Goal: Contribute content: Add original content to the website for others to see

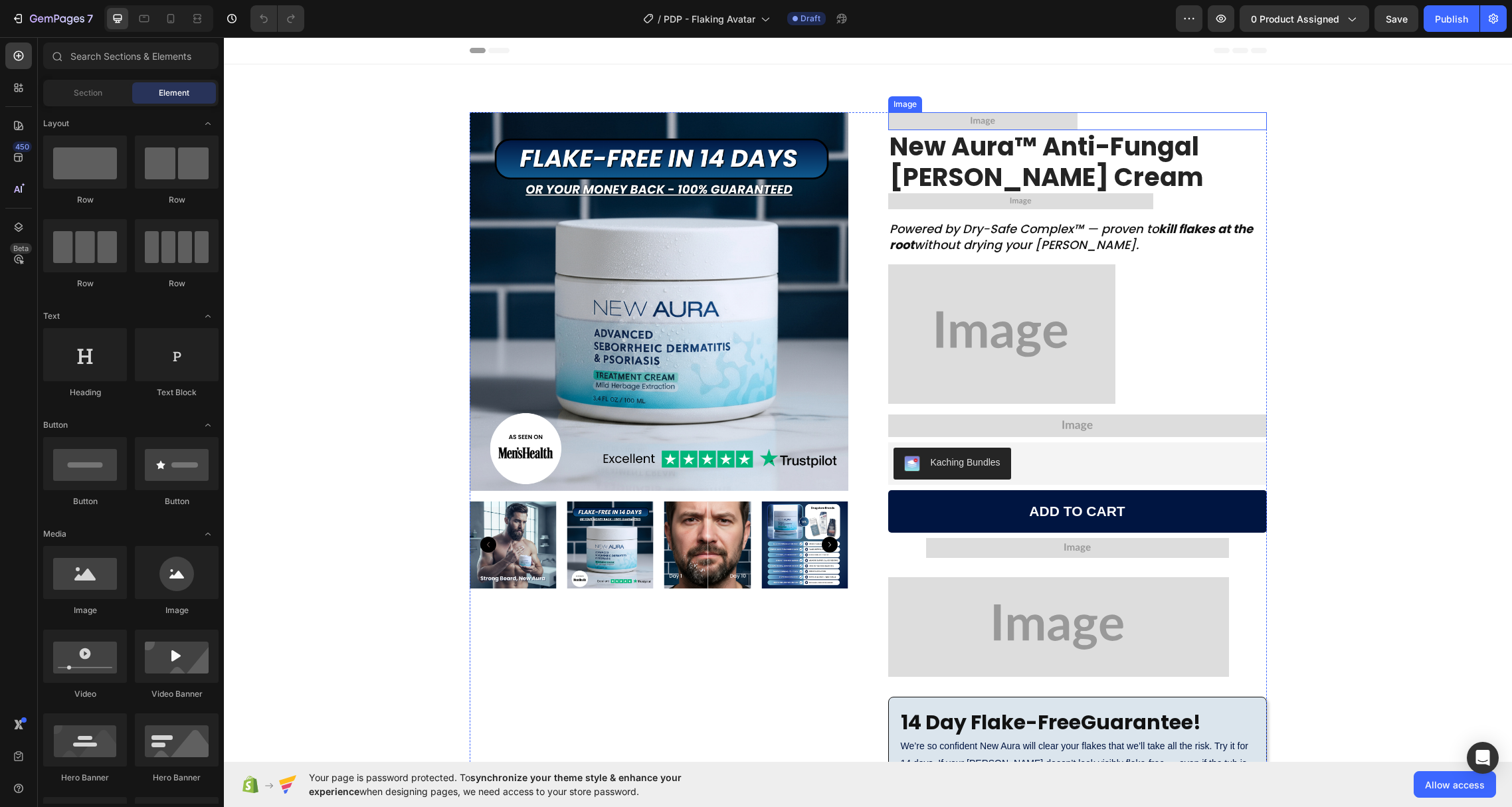
click at [984, 117] on img at bounding box center [983, 120] width 189 height 18
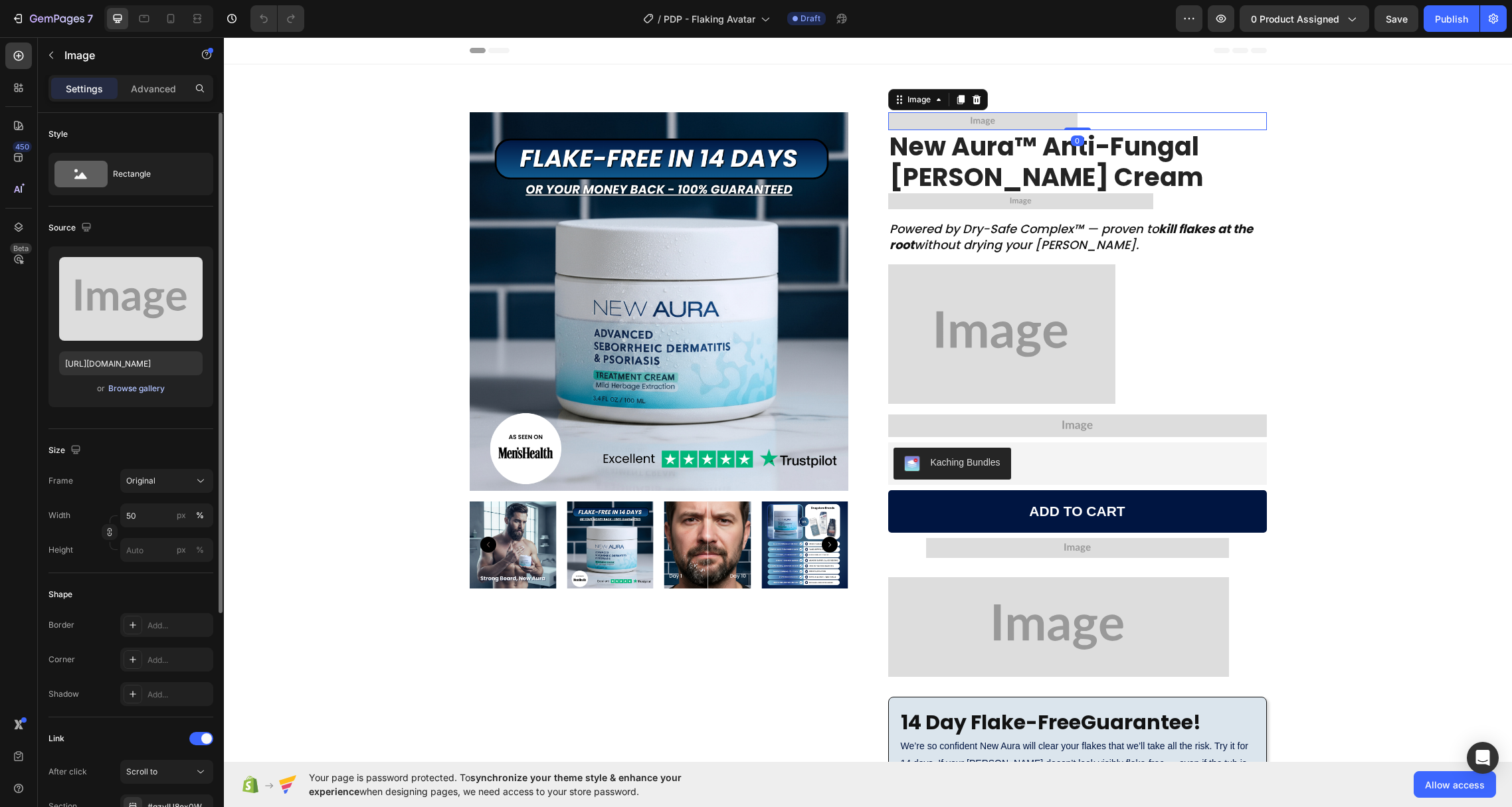
click at [131, 392] on div "Browse gallery" at bounding box center [136, 388] width 56 height 12
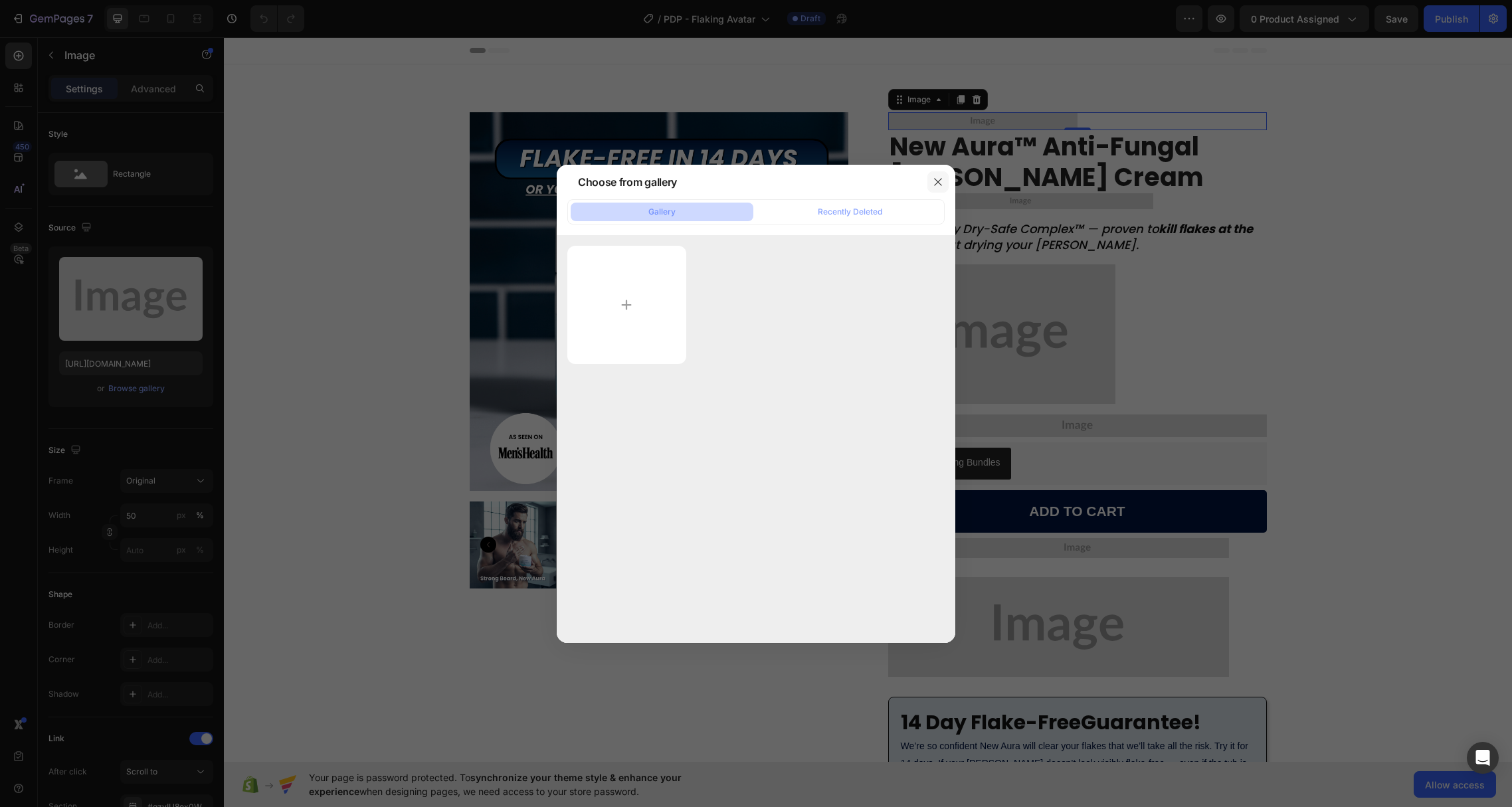
click at [933, 182] on icon "button" at bounding box center [938, 182] width 11 height 11
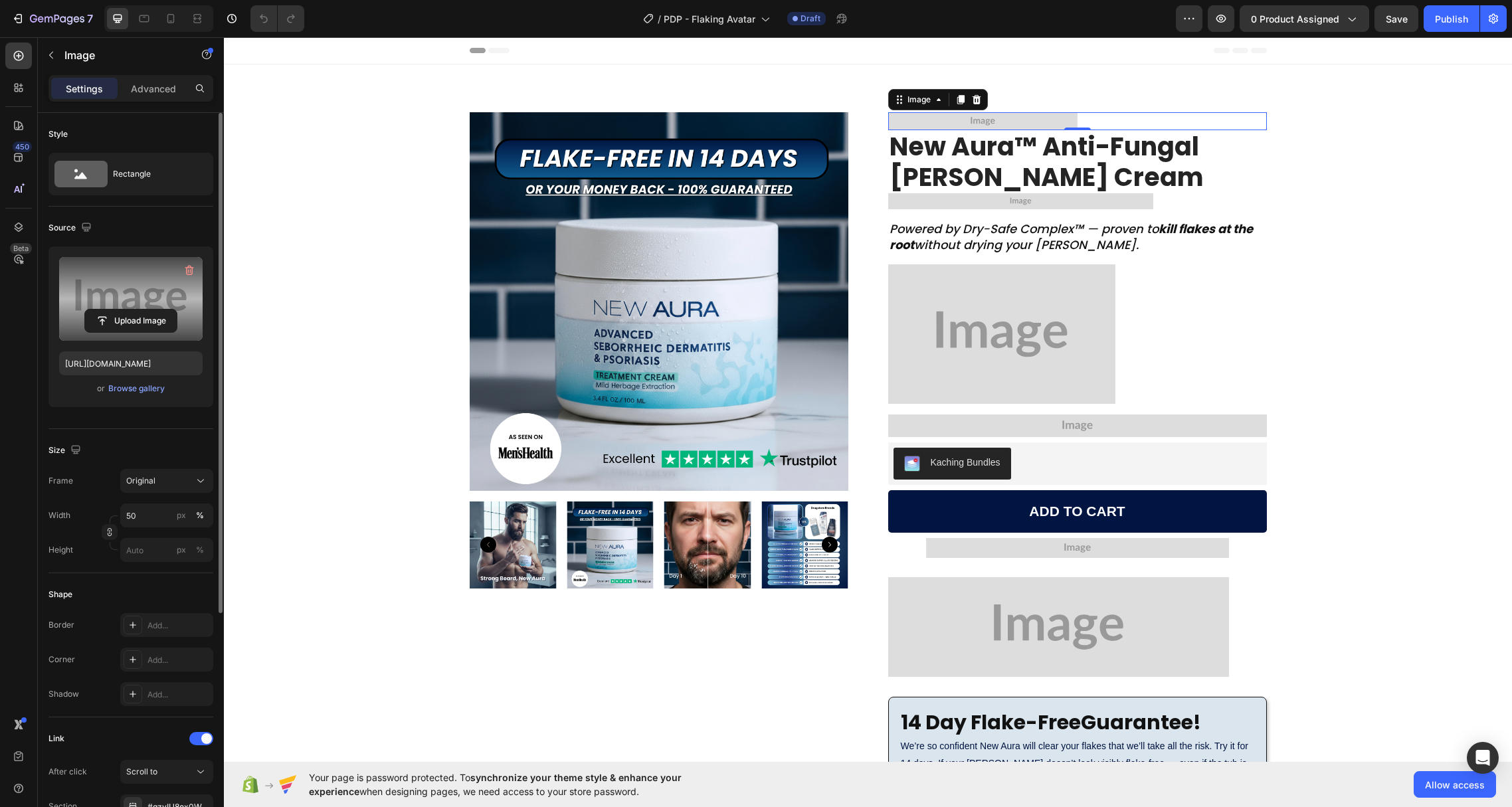
click at [124, 287] on label at bounding box center [131, 299] width 144 height 83
click at [124, 310] on input "file" at bounding box center [131, 320] width 92 height 22
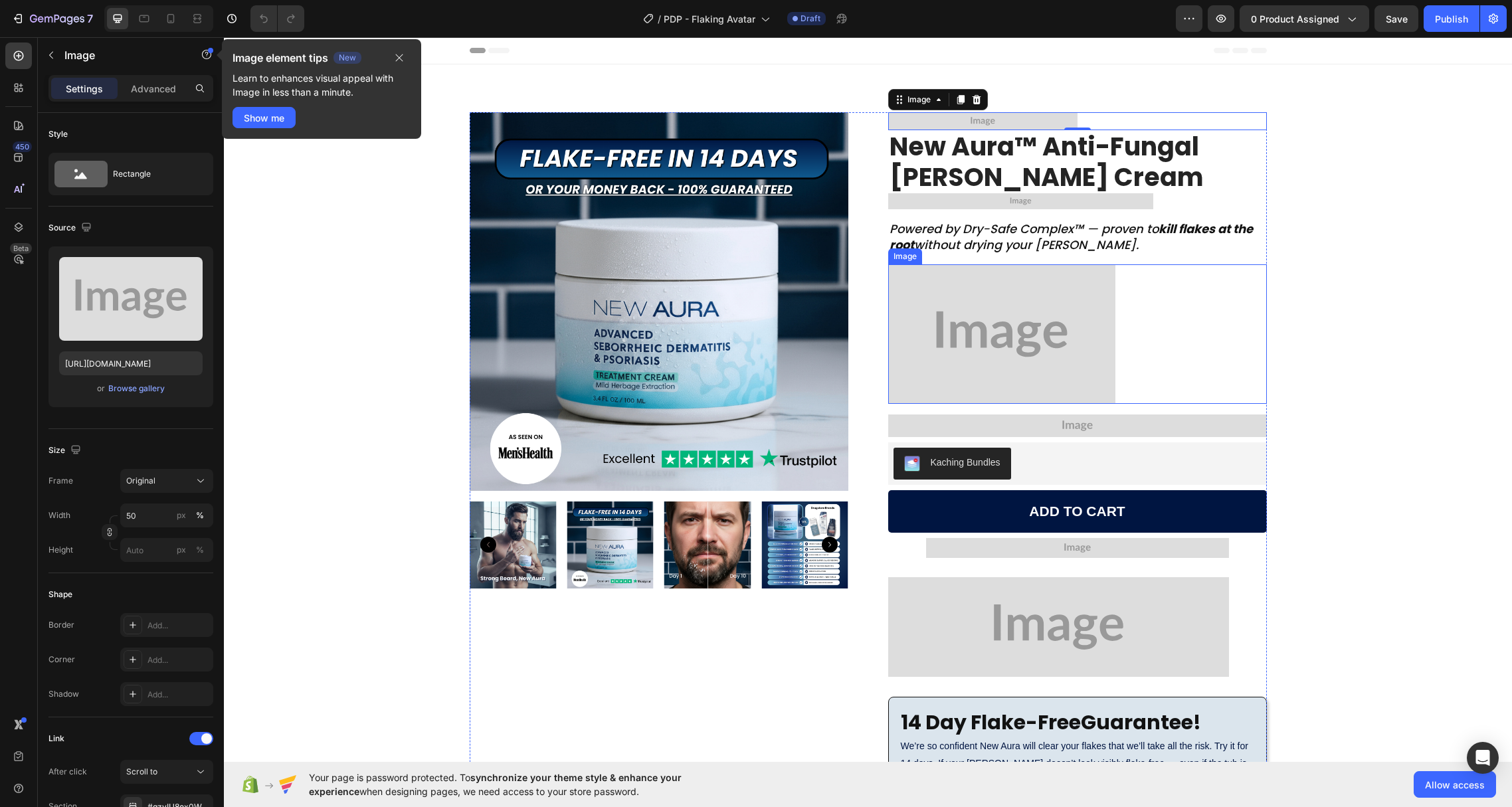
click at [961, 324] on img at bounding box center [1002, 334] width 227 height 140
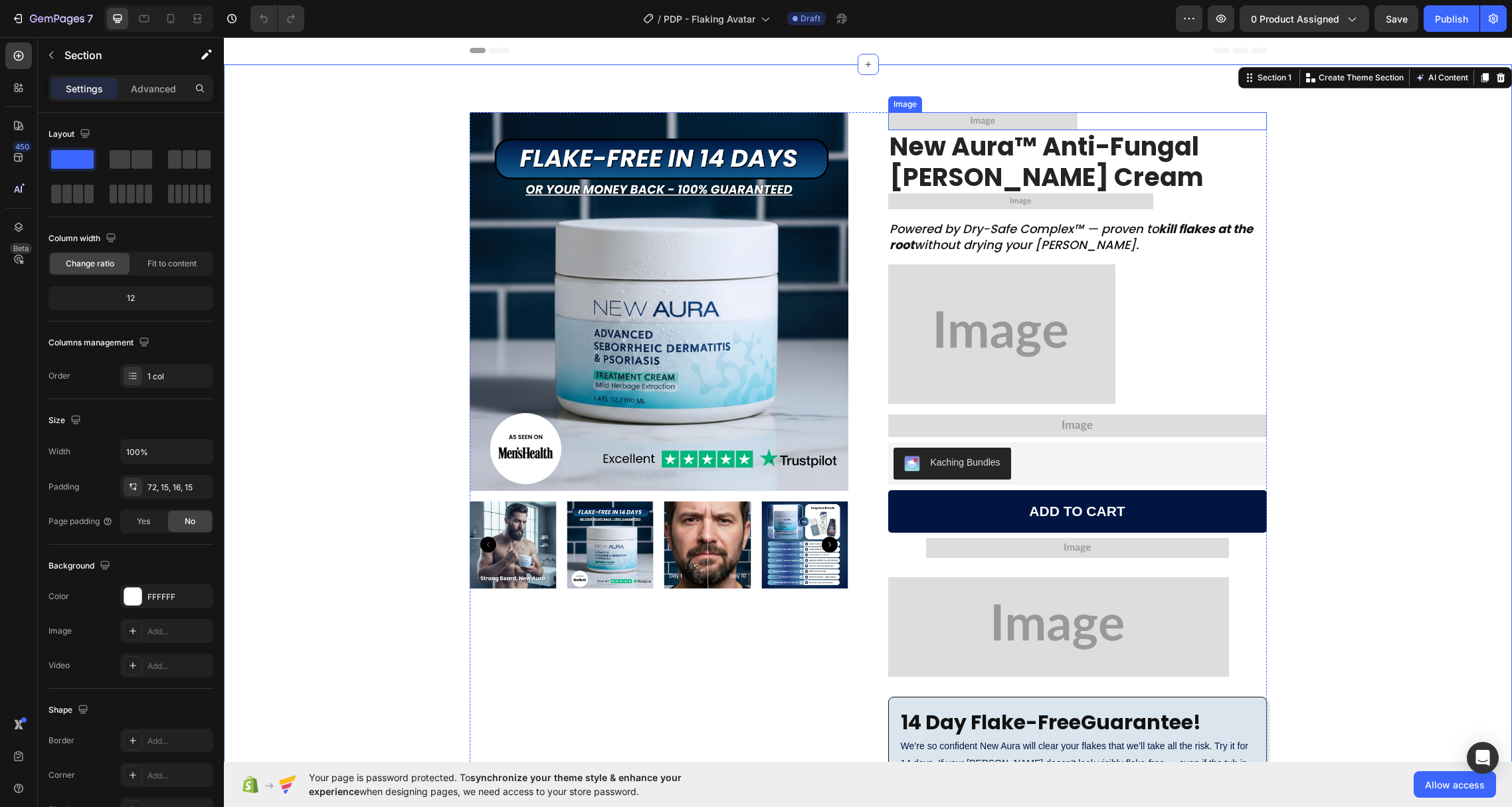
click at [980, 125] on img at bounding box center [983, 120] width 189 height 18
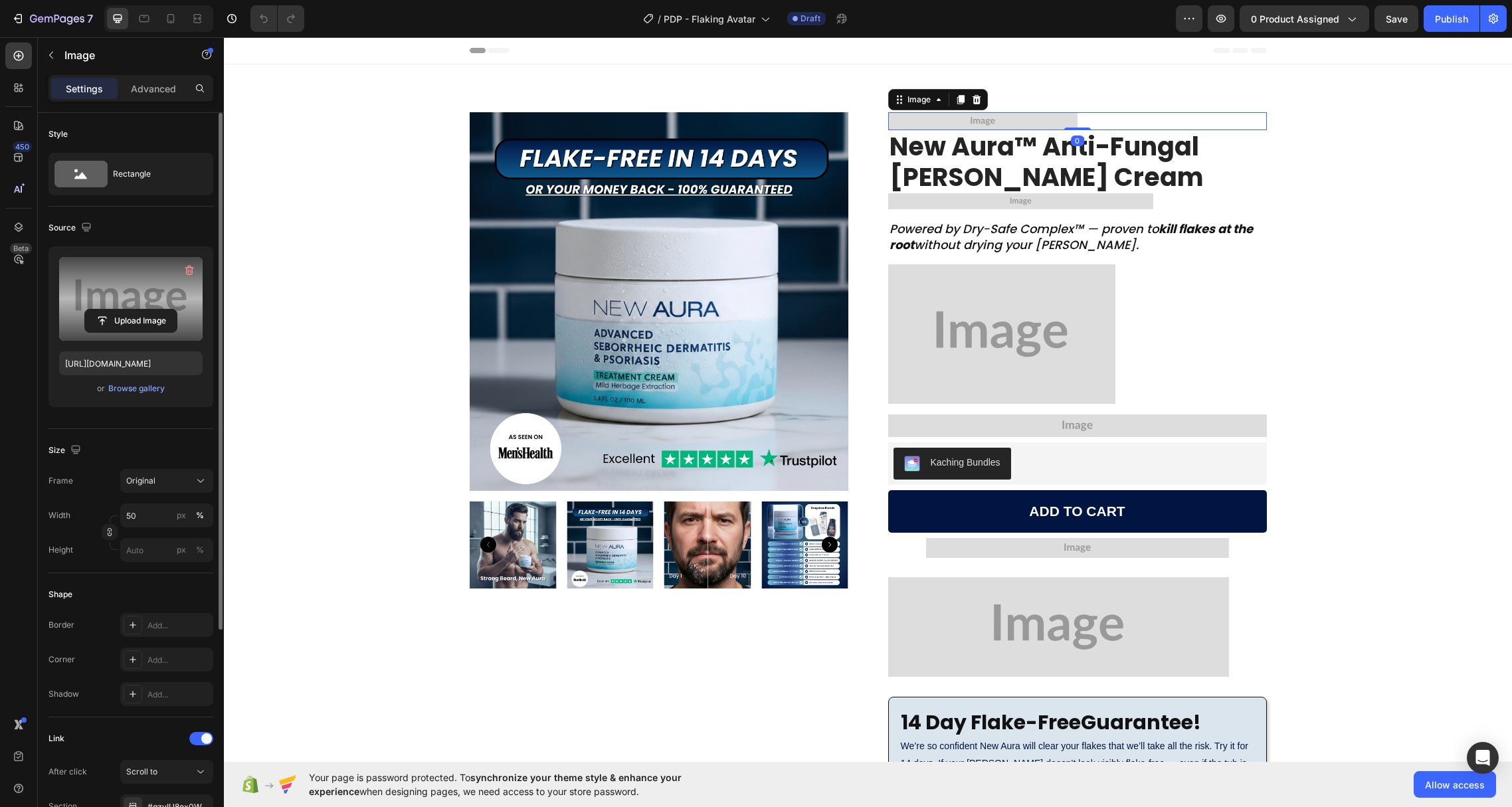
click at [117, 287] on label at bounding box center [131, 299] width 144 height 83
click at [117, 310] on input "file" at bounding box center [131, 320] width 92 height 22
click at [103, 278] on label at bounding box center [131, 299] width 144 height 83
click at [103, 310] on input "file" at bounding box center [131, 320] width 92 height 22
type input "[URL][DOMAIN_NAME]"
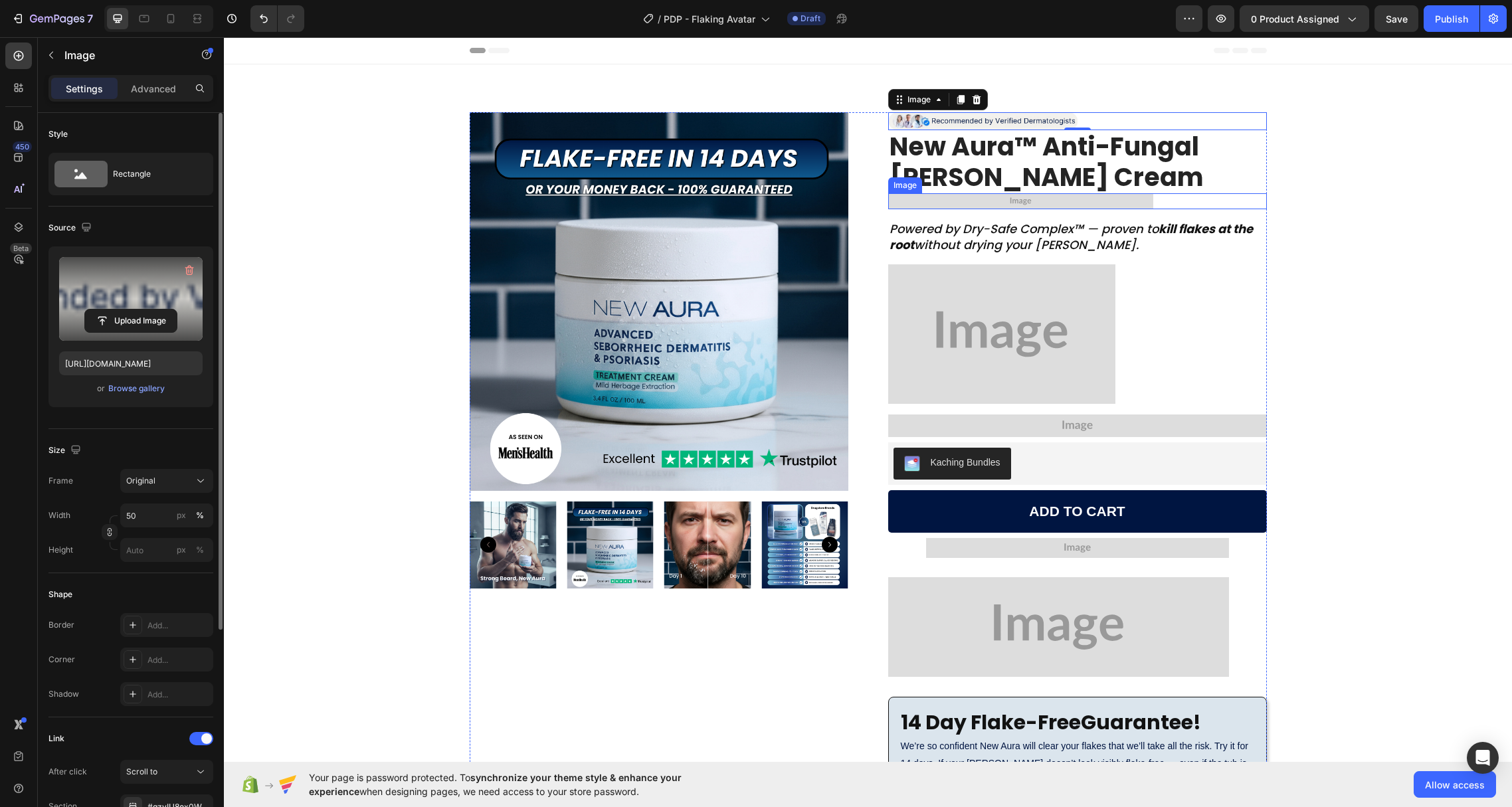
click at [946, 197] on img at bounding box center [1021, 201] width 265 height 16
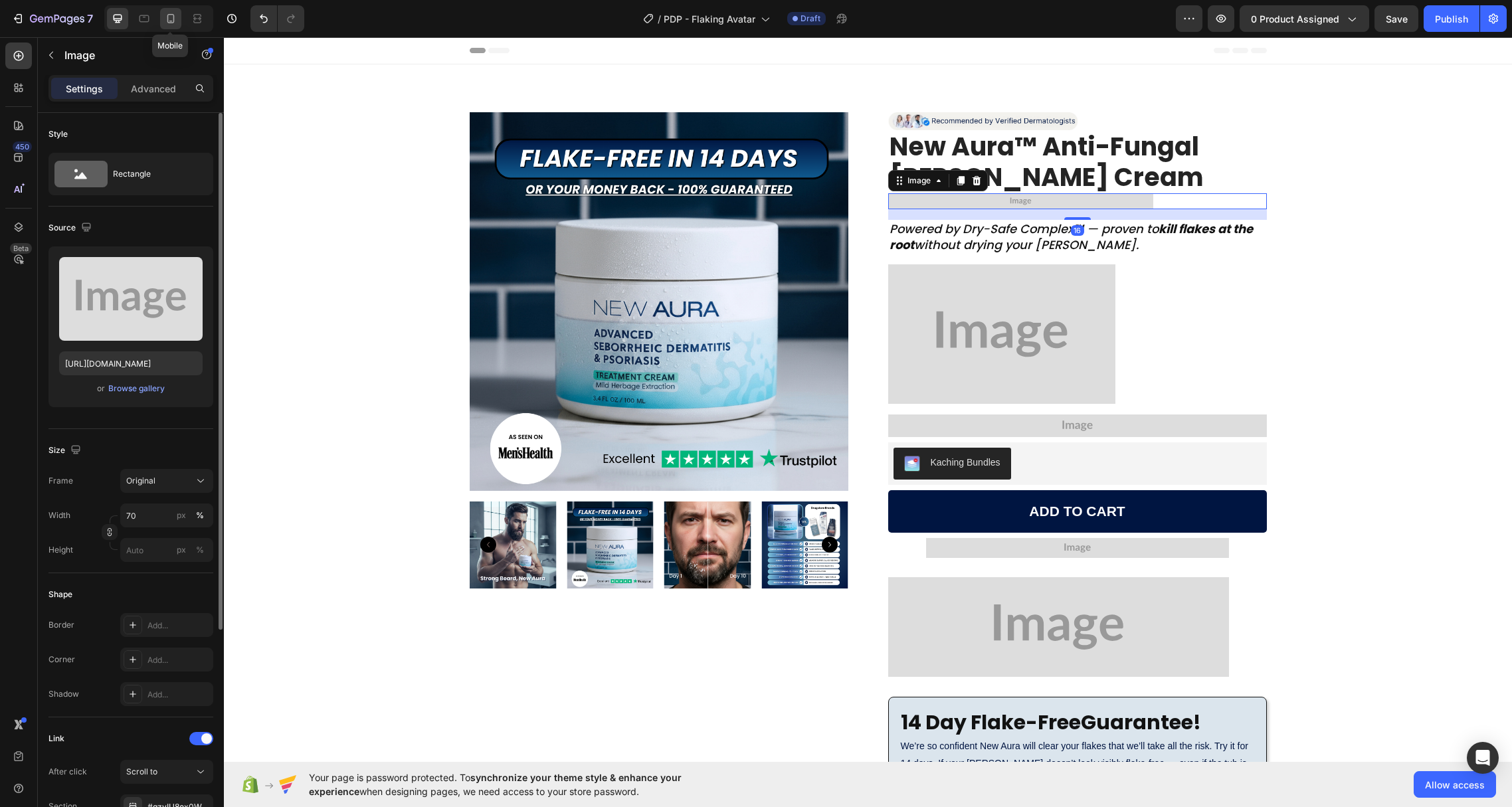
click at [168, 19] on icon at bounding box center [170, 18] width 13 height 13
type input "80"
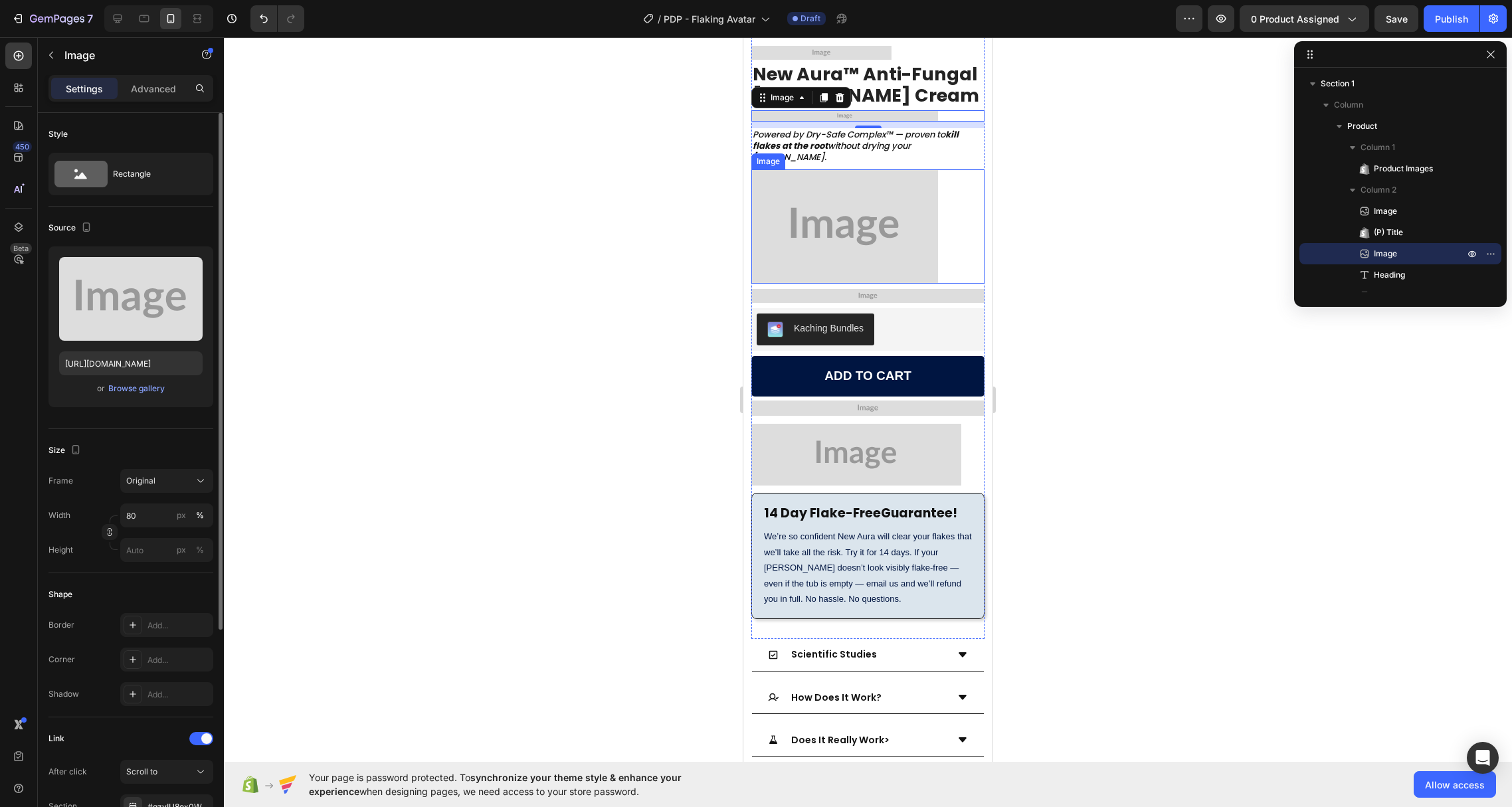
scroll to position [326, 0]
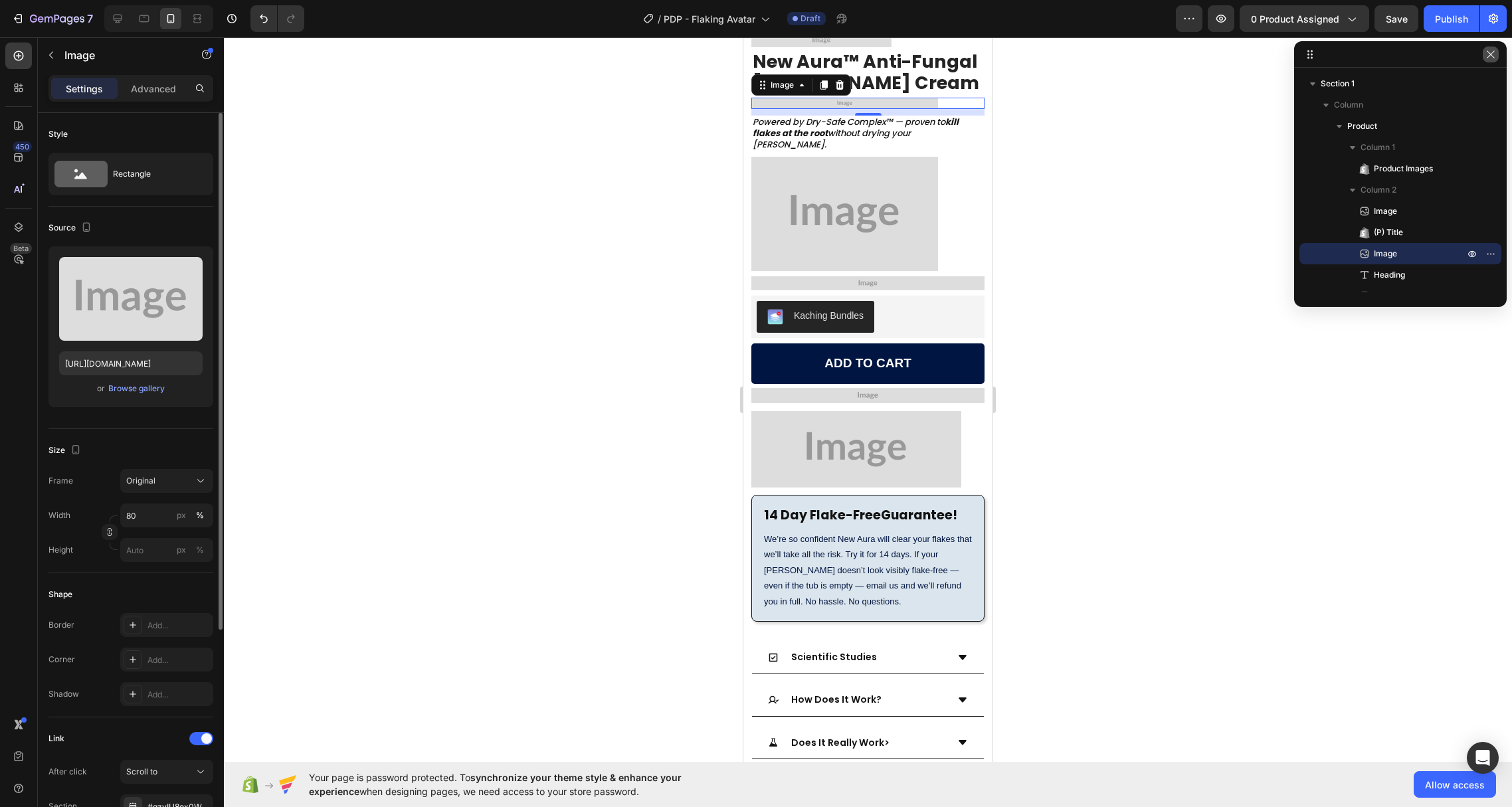
click at [1493, 56] on icon "button" at bounding box center [1491, 55] width 11 height 11
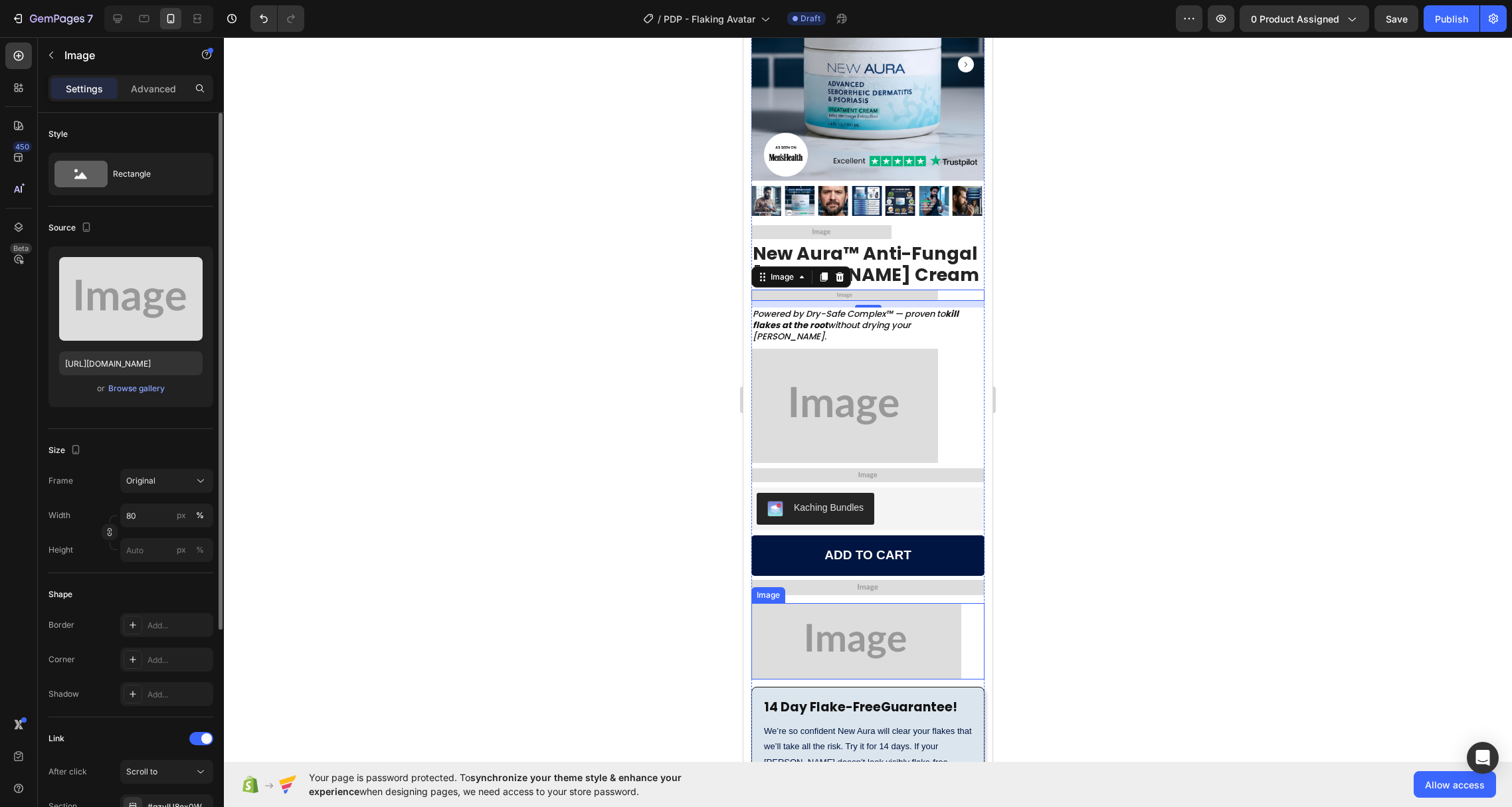
scroll to position [129, 0]
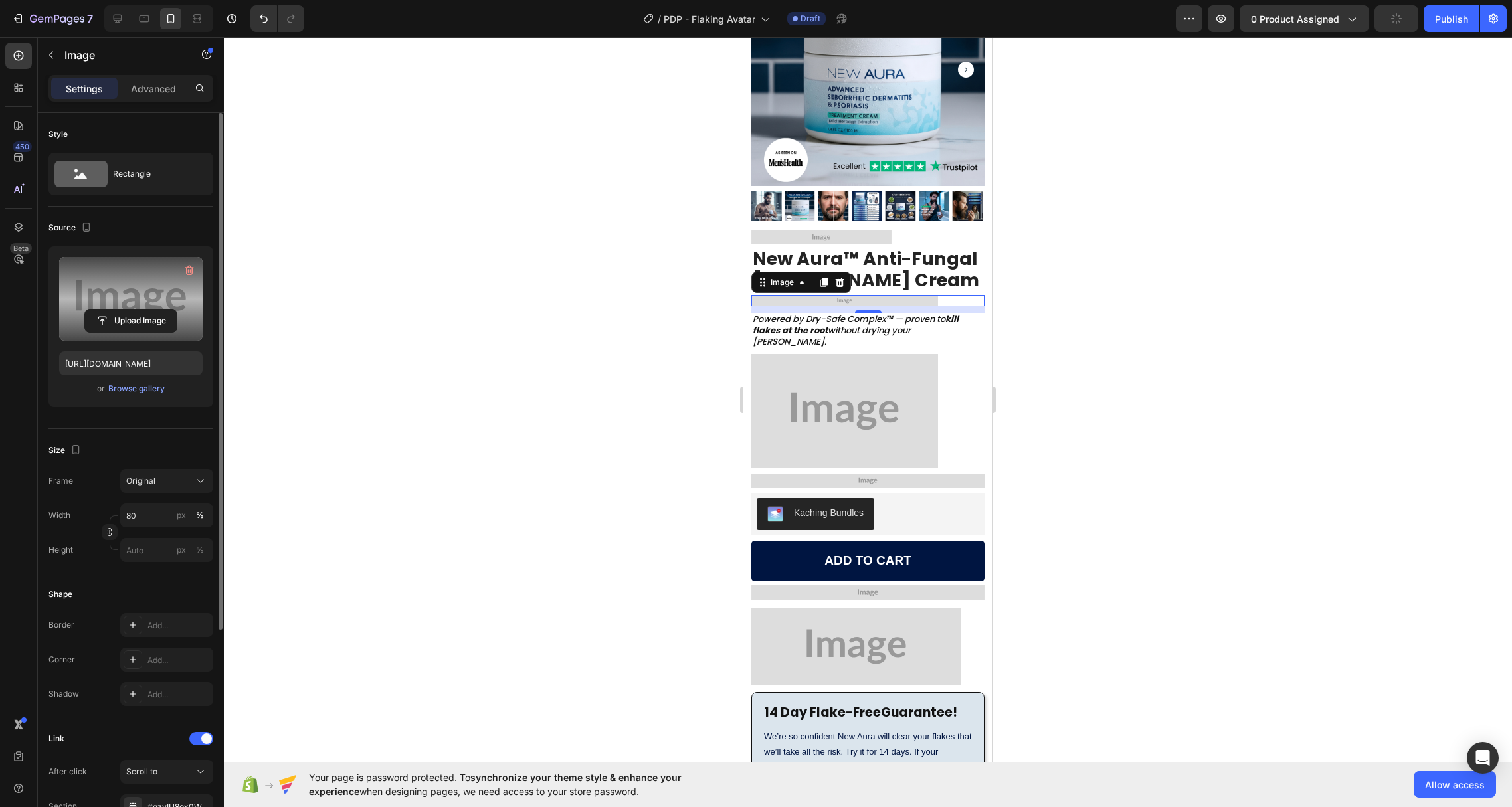
click at [122, 292] on label at bounding box center [131, 299] width 144 height 83
click at [122, 310] on input "file" at bounding box center [131, 320] width 92 height 22
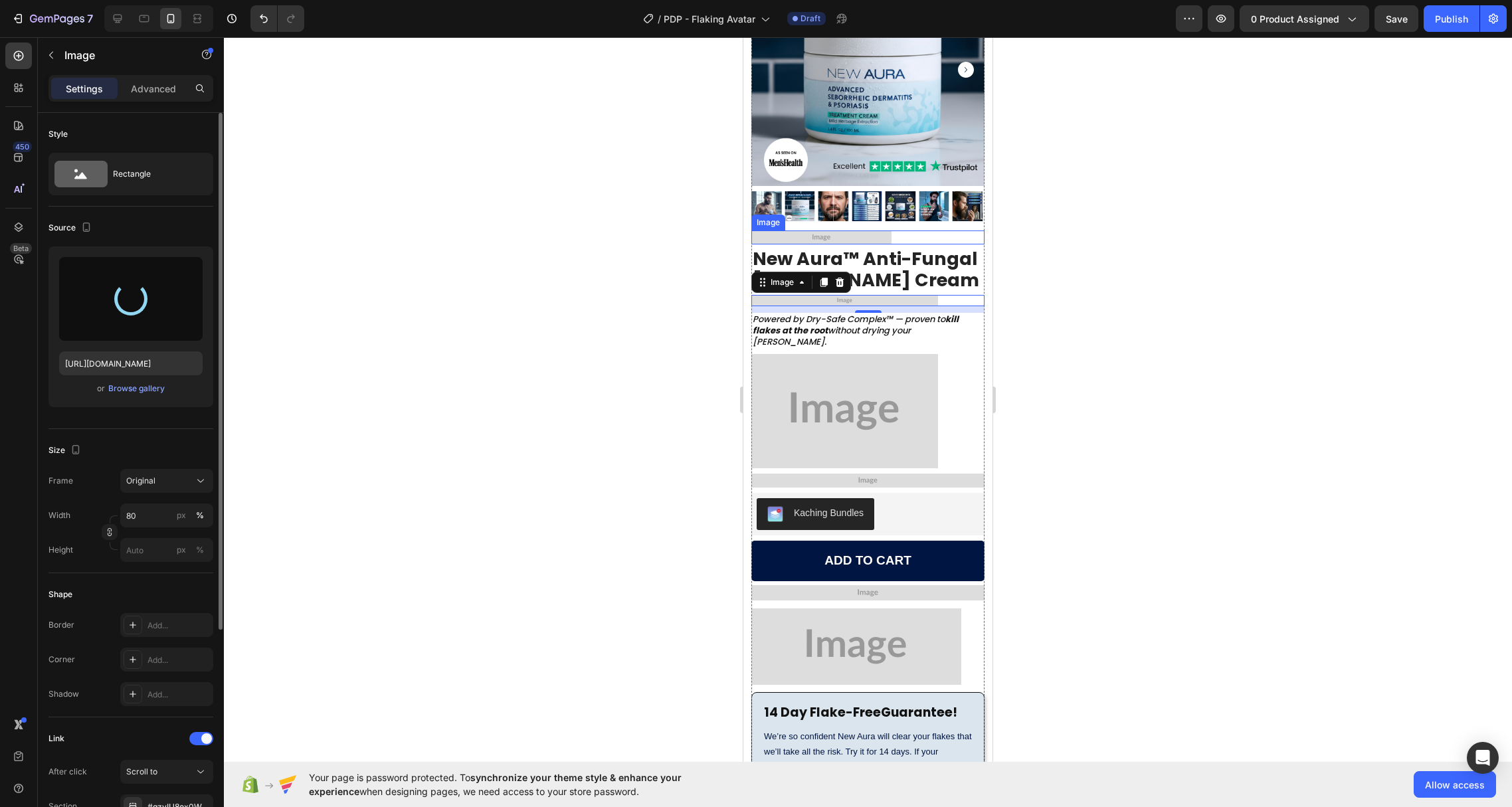
type input "[URL][DOMAIN_NAME]"
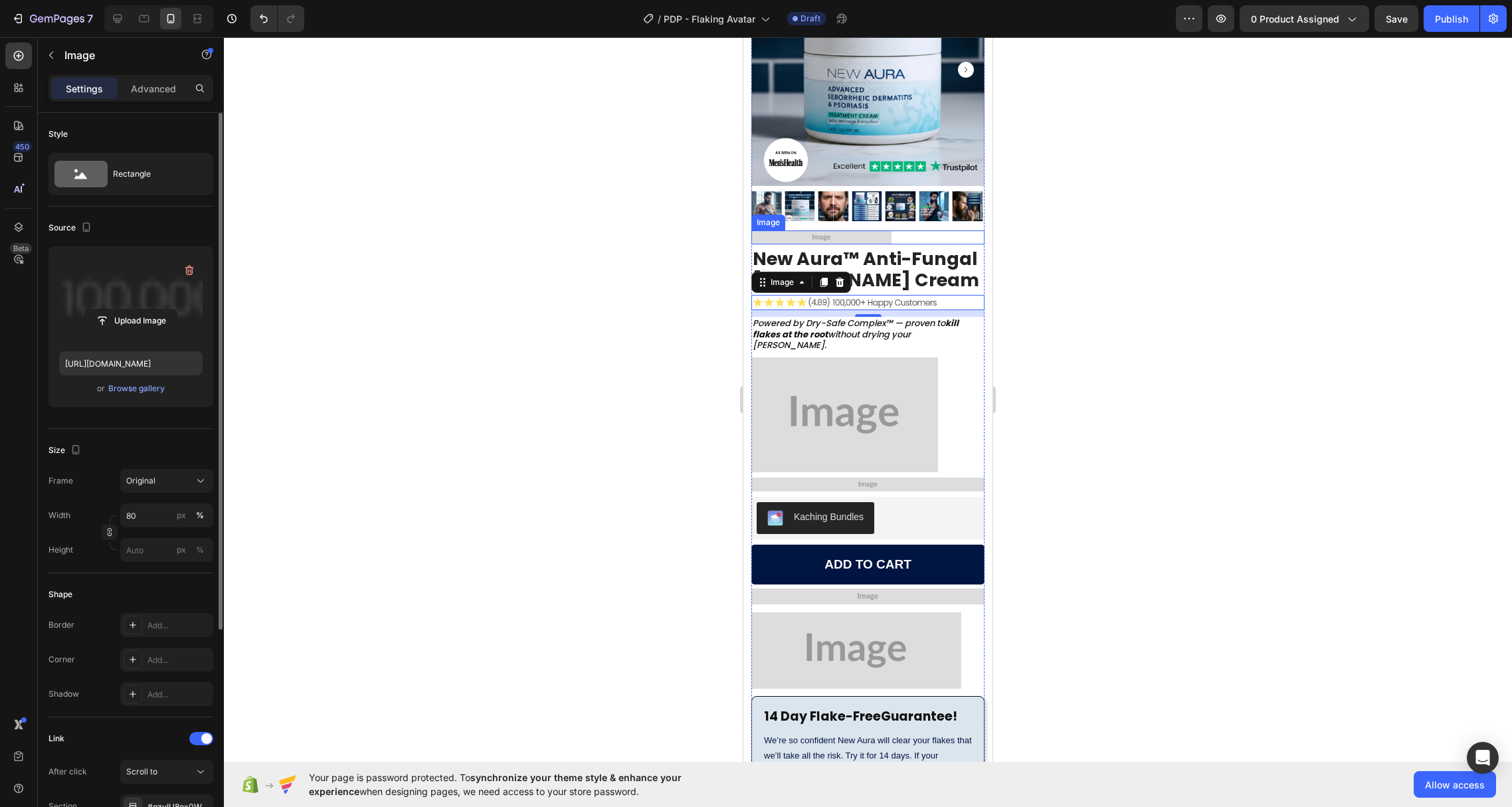
click at [917, 230] on link at bounding box center [868, 236] width 233 height 13
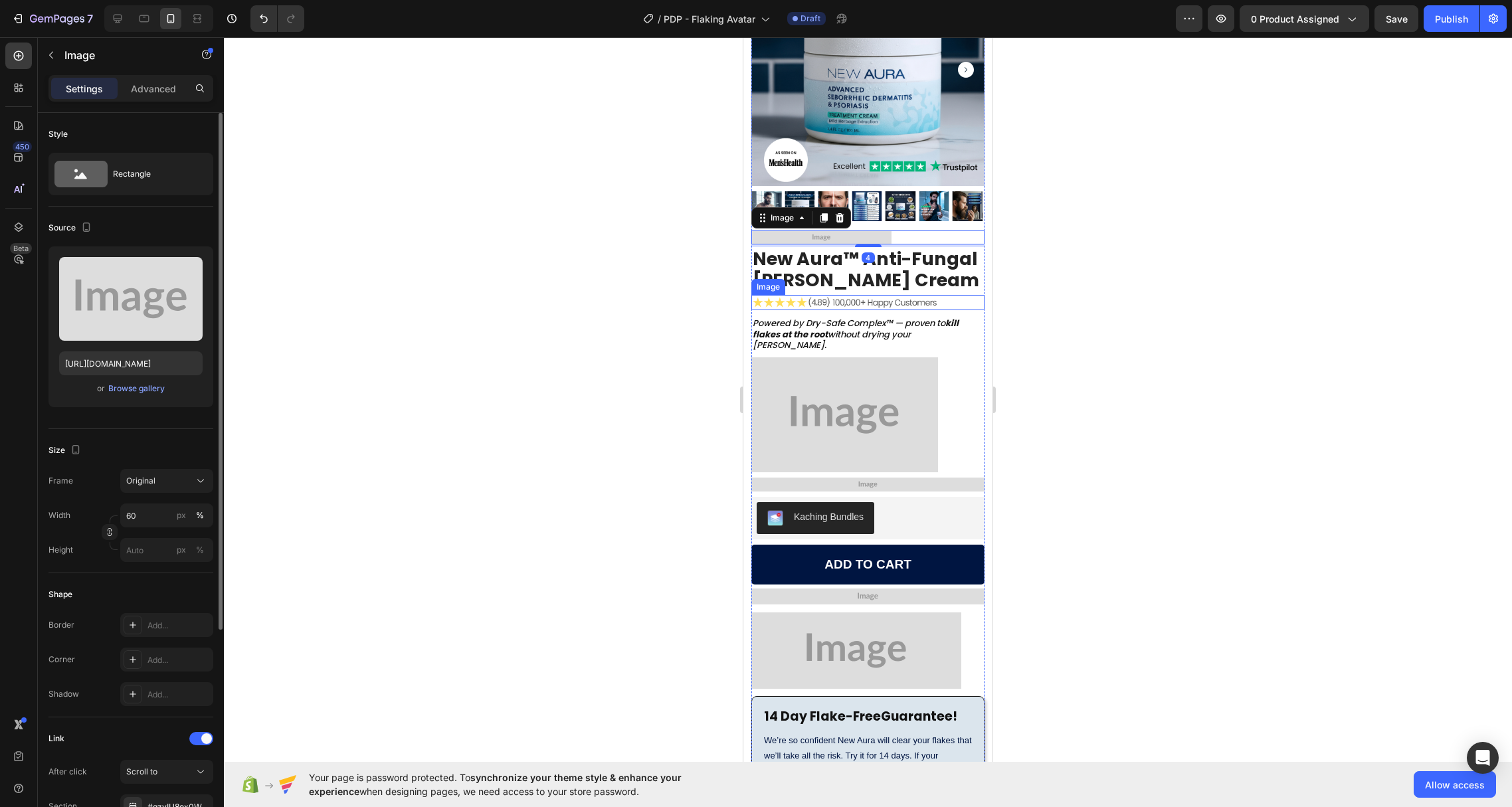
click at [900, 295] on img at bounding box center [844, 302] width 187 height 15
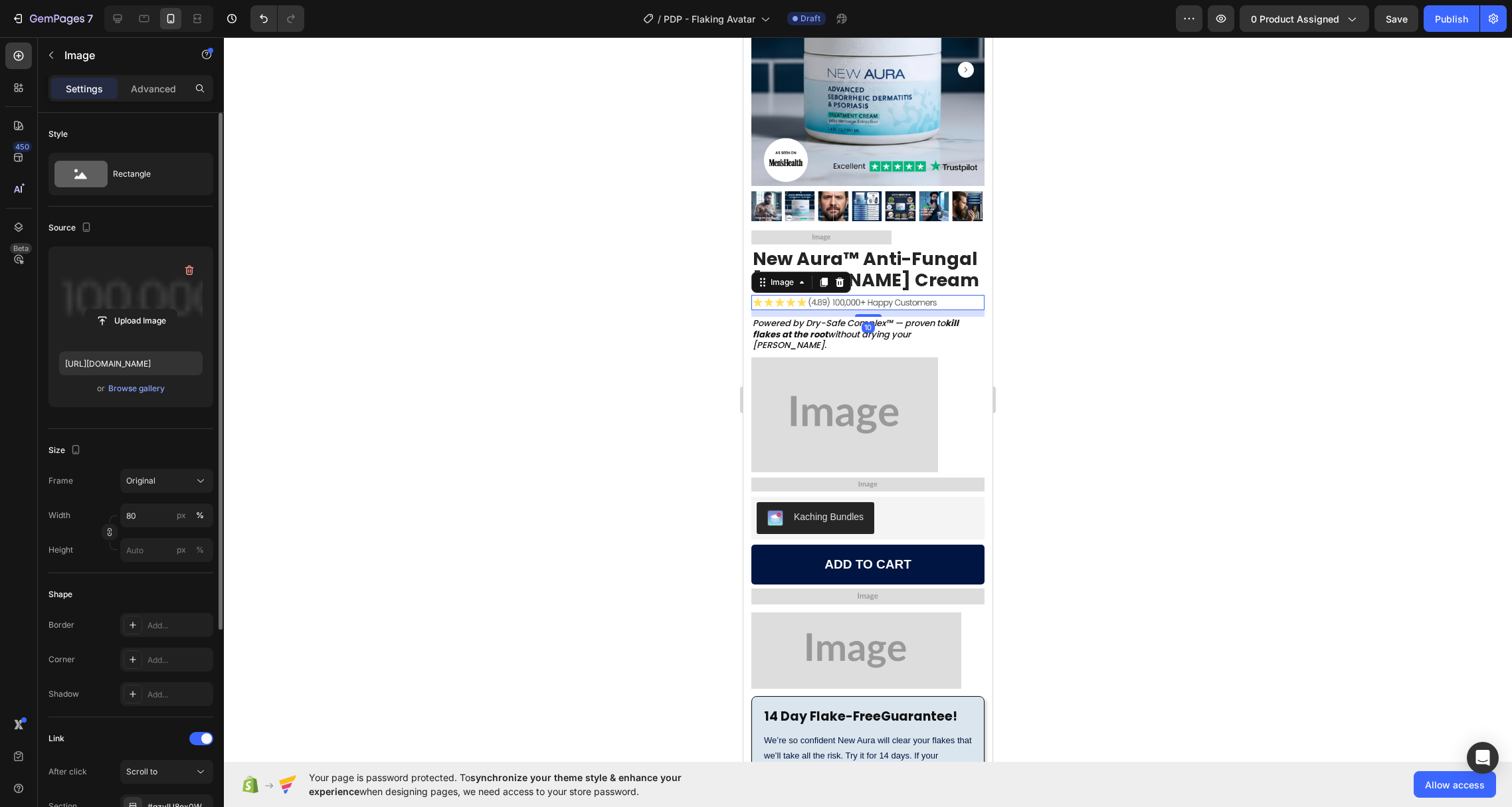
click at [144, 287] on label at bounding box center [131, 299] width 144 height 83
click at [144, 310] on input "file" at bounding box center [131, 320] width 92 height 22
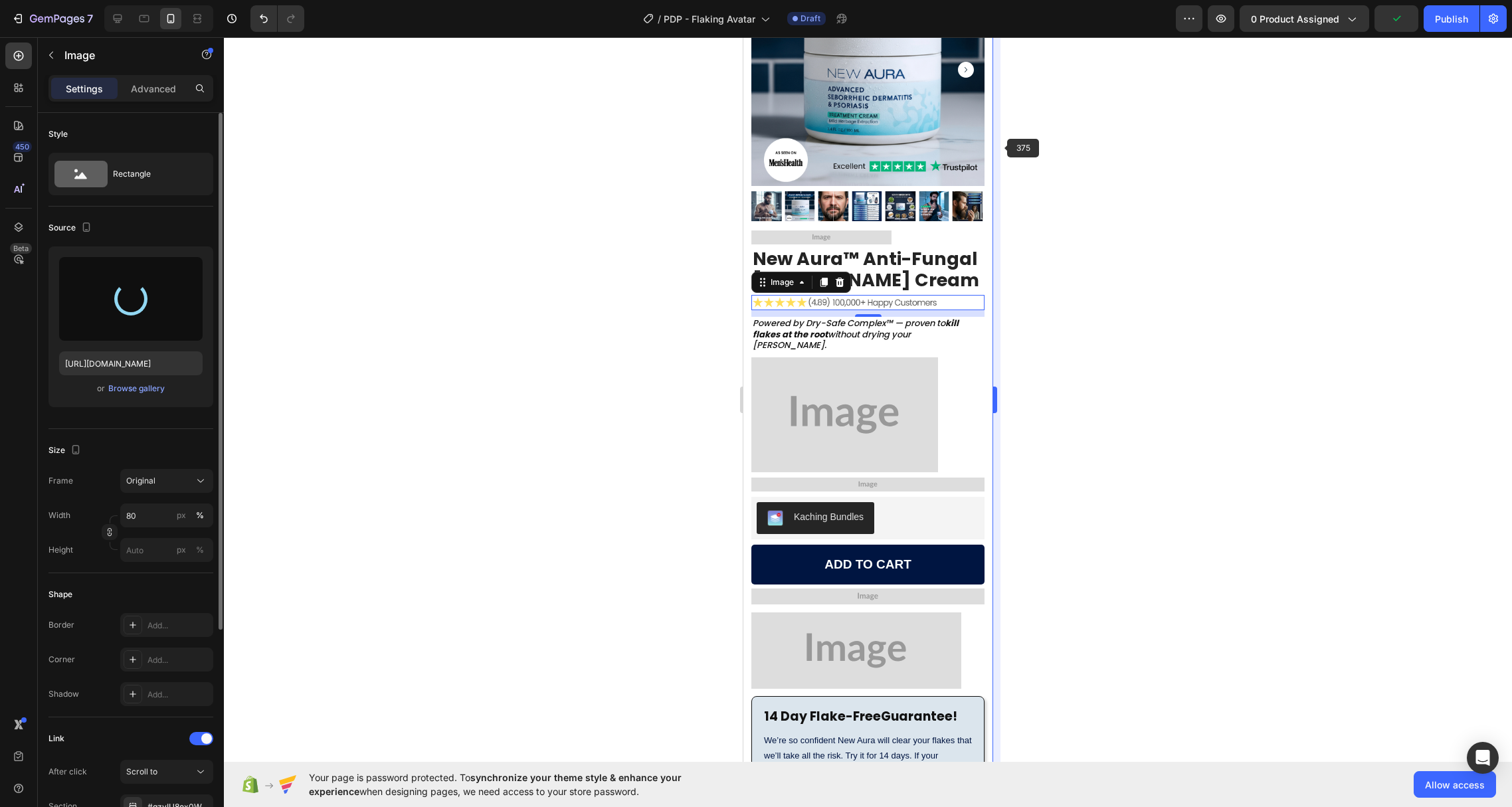
type input "[URL][DOMAIN_NAME]"
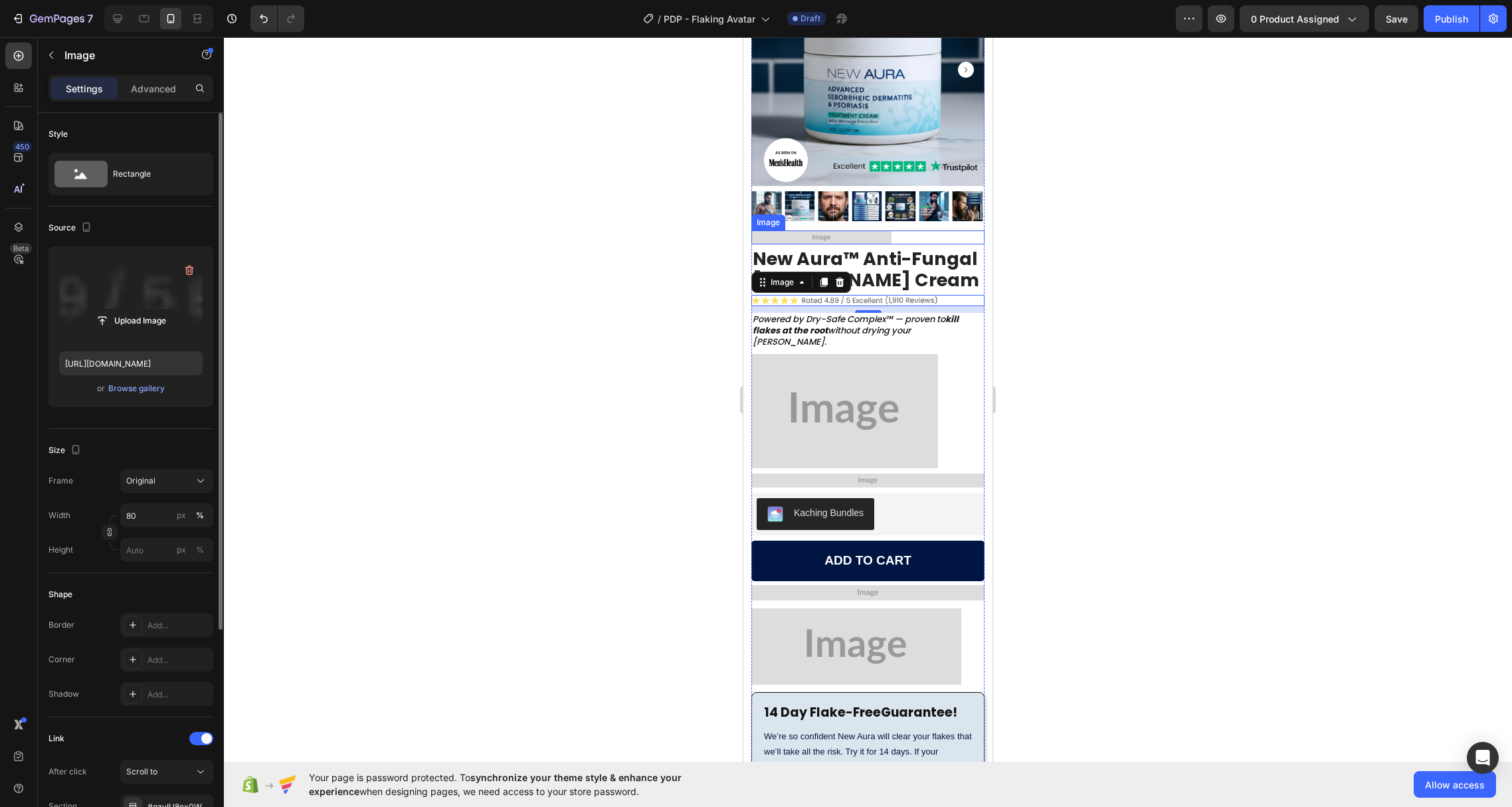
click at [831, 230] on img at bounding box center [821, 236] width 140 height 13
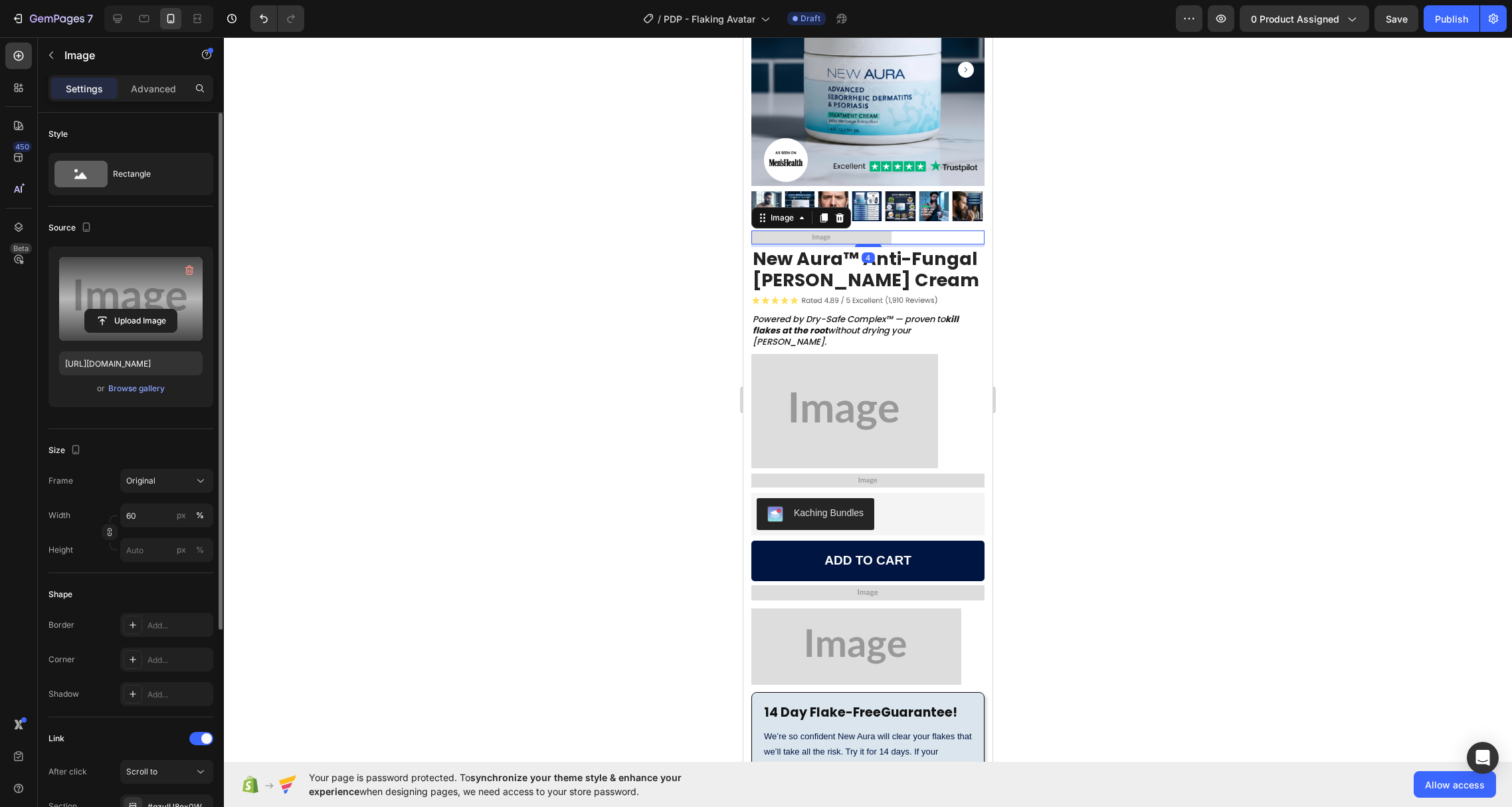
click at [116, 295] on label at bounding box center [131, 299] width 144 height 83
click at [116, 310] on input "file" at bounding box center [131, 320] width 92 height 22
type input "[URL][DOMAIN_NAME]"
click at [855, 354] on img at bounding box center [844, 411] width 187 height 114
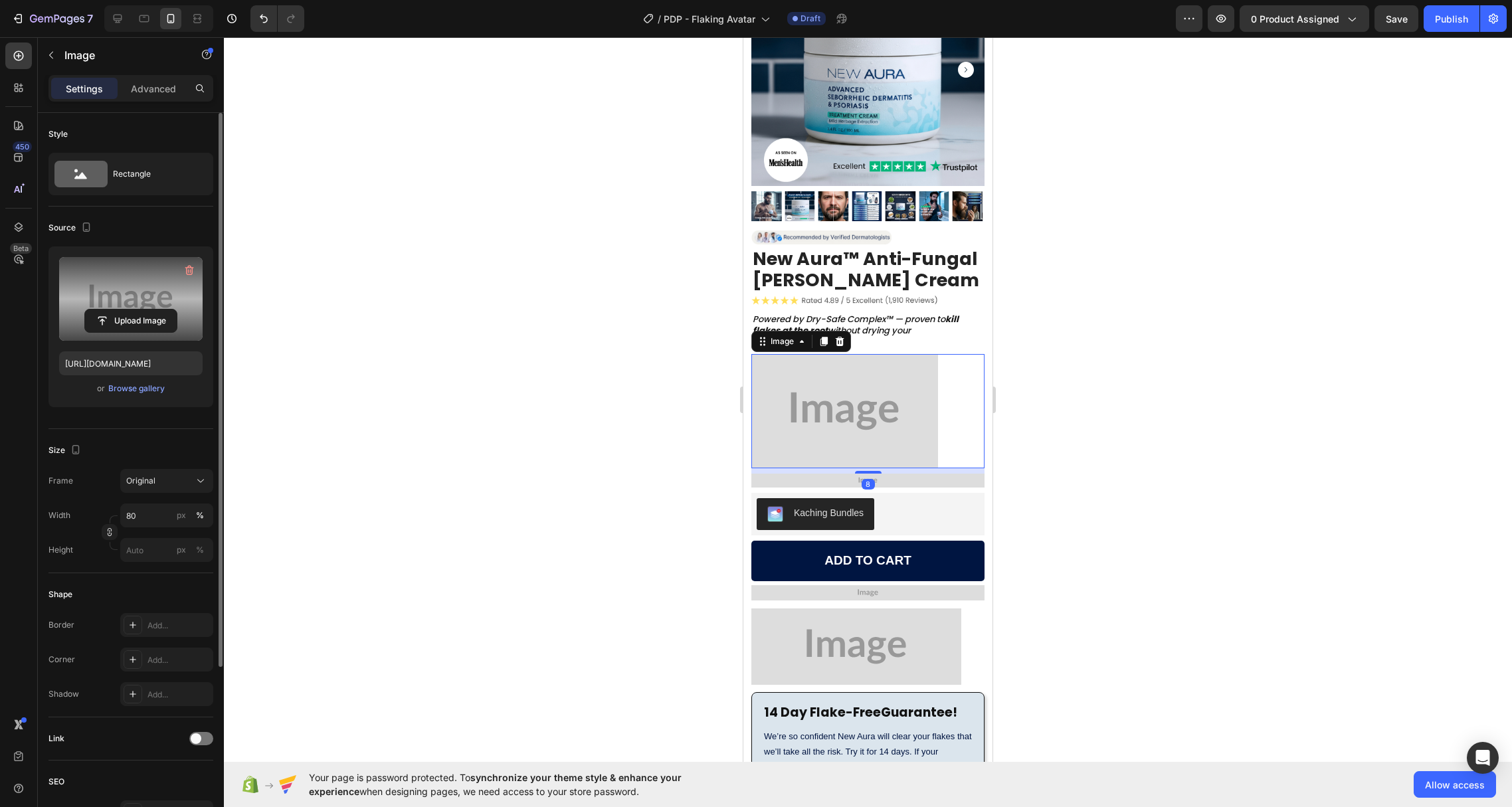
click at [140, 282] on label at bounding box center [131, 299] width 144 height 83
click at [140, 310] on input "file" at bounding box center [131, 320] width 92 height 22
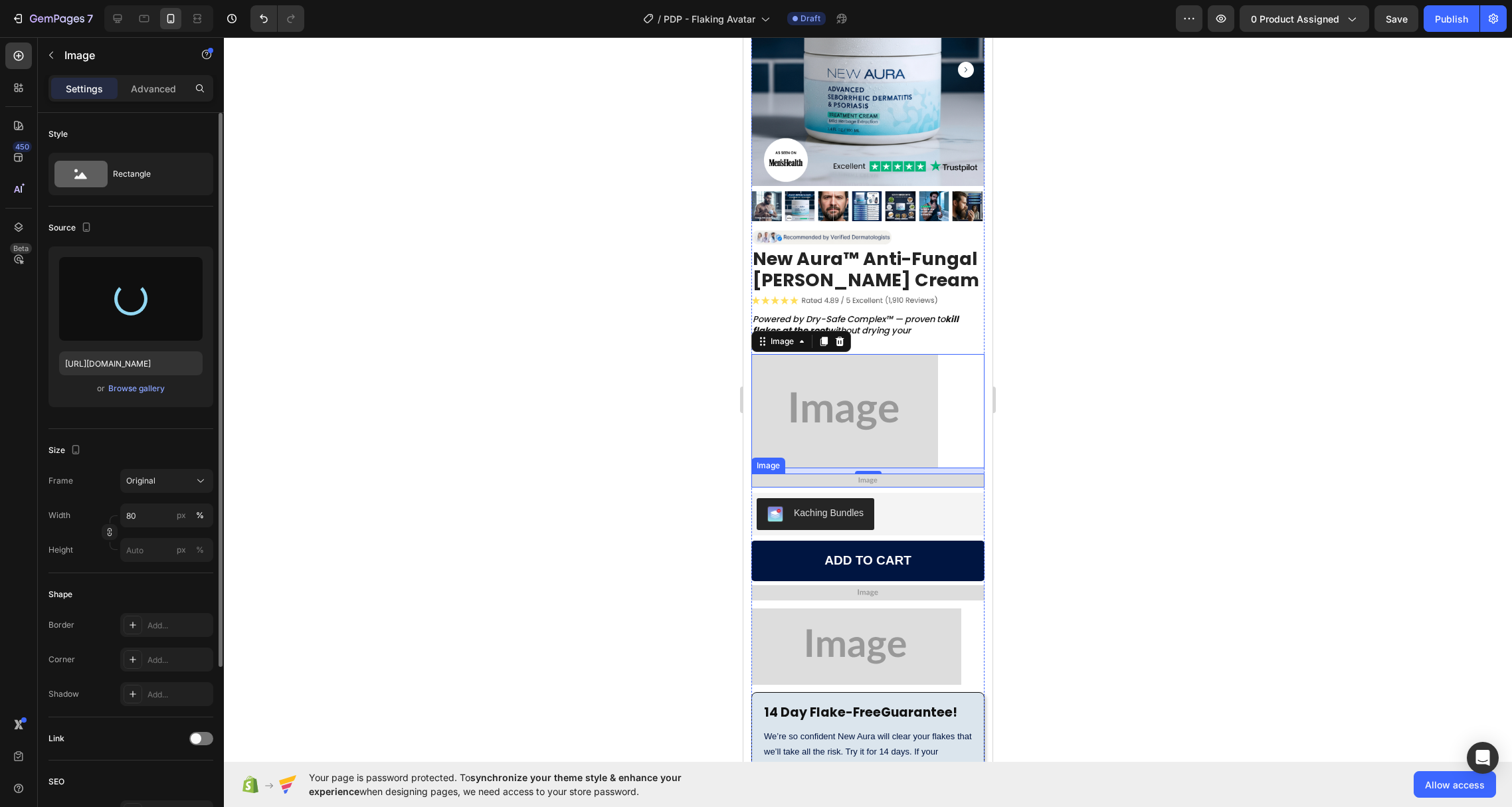
type input "[URL][DOMAIN_NAME]"
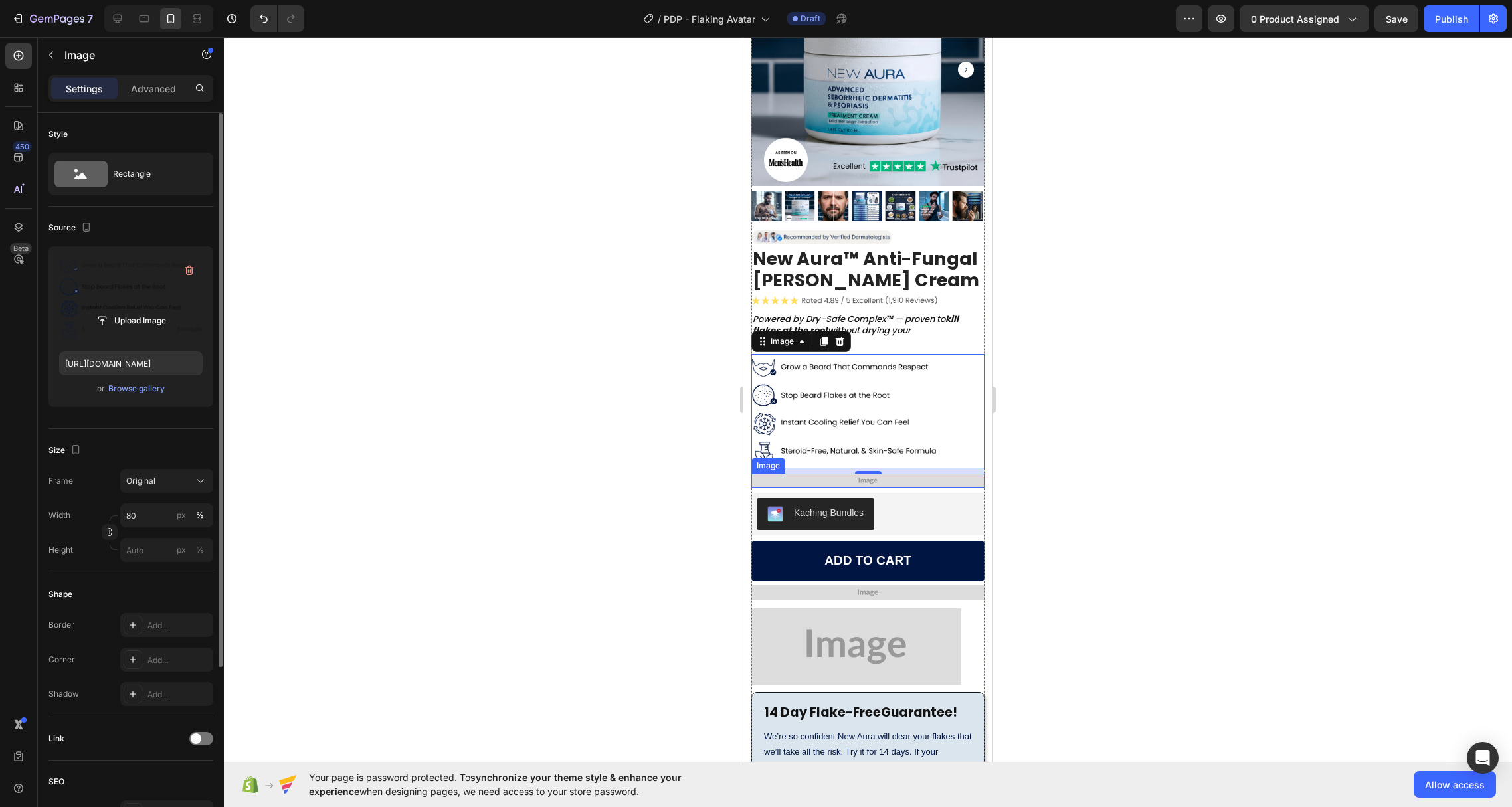
click at [818, 473] on img at bounding box center [868, 480] width 233 height 14
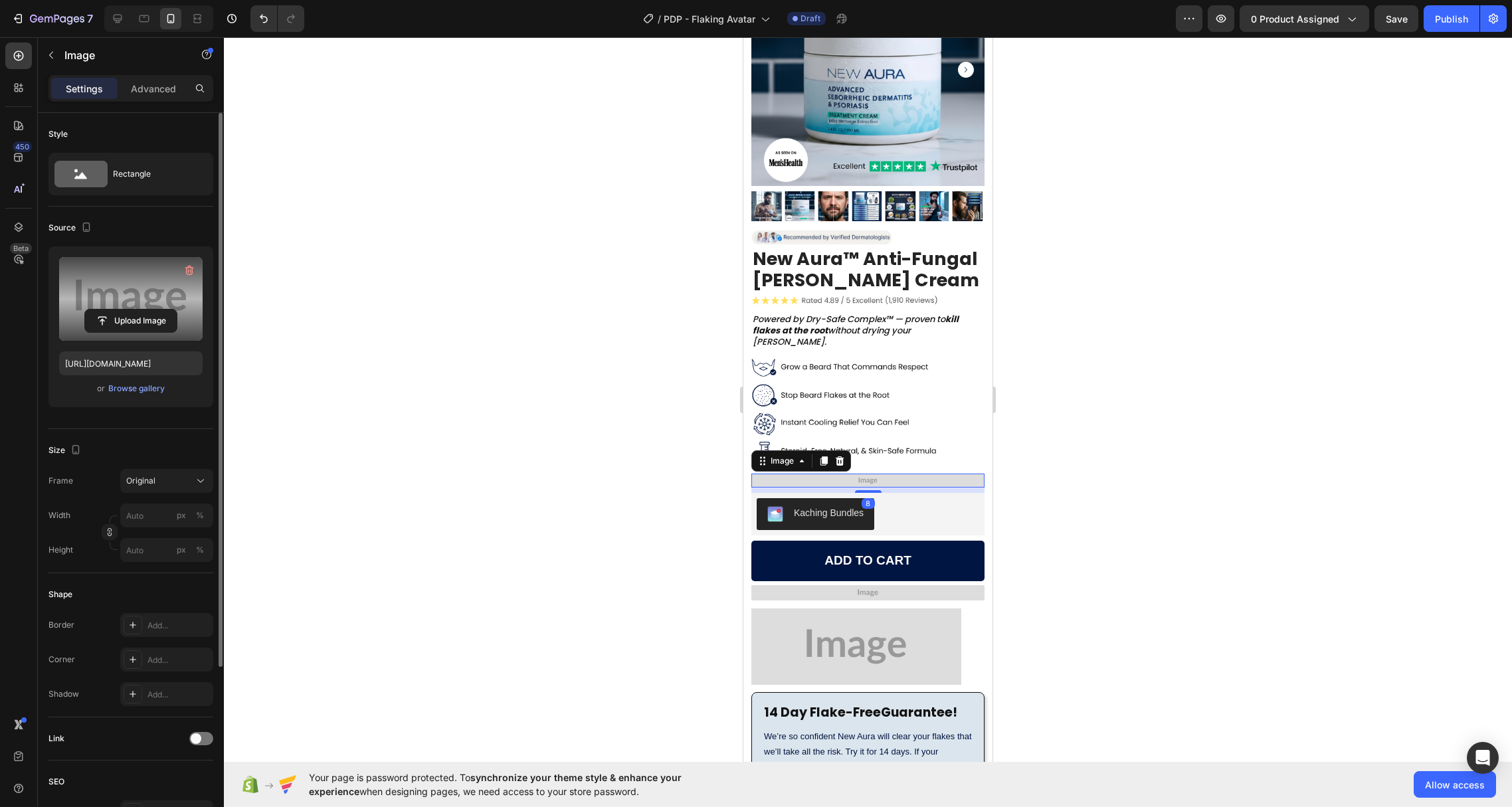
click at [118, 277] on label at bounding box center [131, 299] width 144 height 83
click at [118, 310] on input "file" at bounding box center [131, 320] width 92 height 22
type input "[URL][DOMAIN_NAME]"
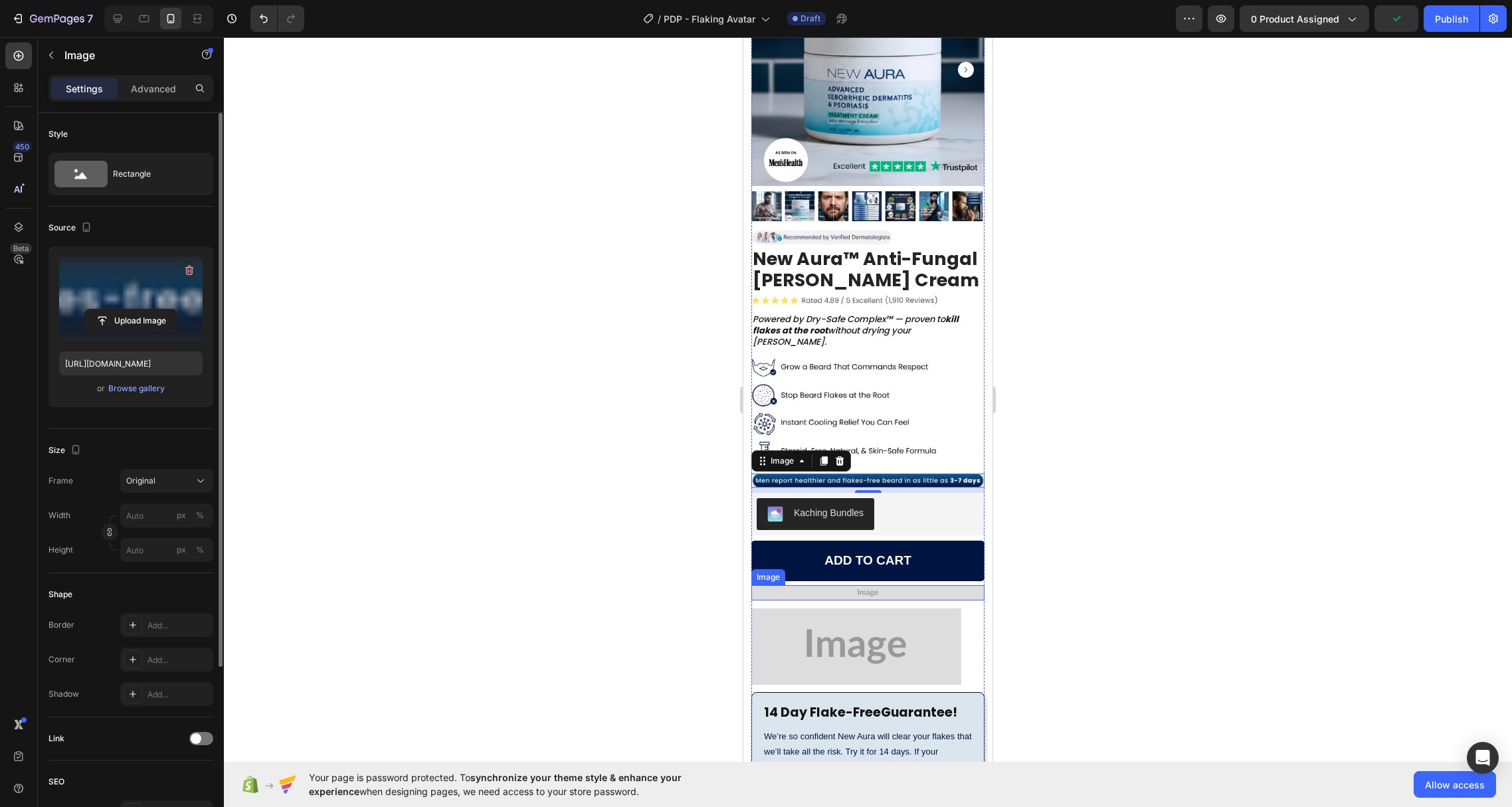
click at [841, 585] on img at bounding box center [868, 592] width 233 height 15
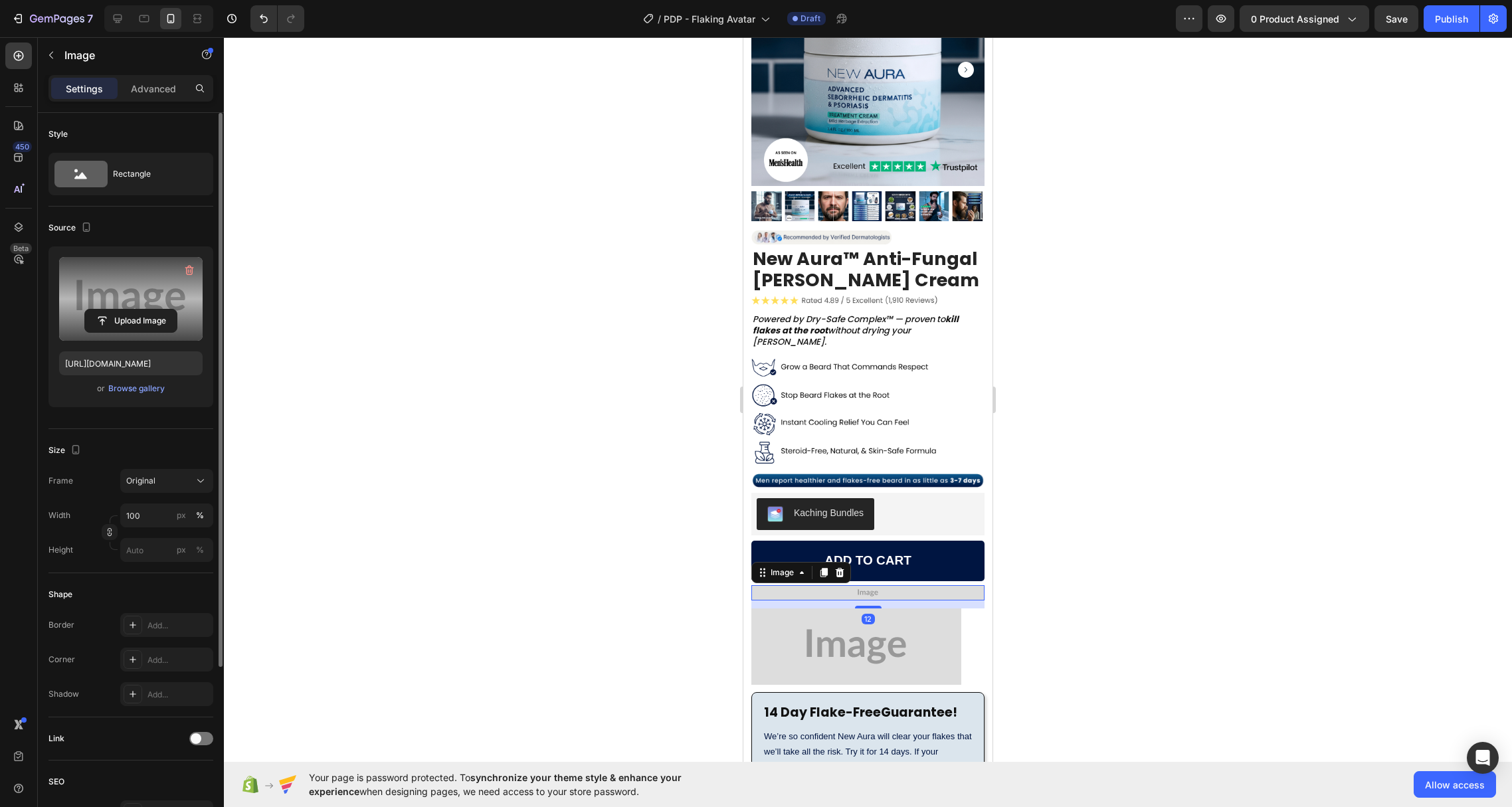
click at [94, 273] on label at bounding box center [131, 299] width 144 height 83
click at [94, 310] on input "file" at bounding box center [131, 320] width 92 height 22
type input "[URL][DOMAIN_NAME]"
click at [826, 609] on img at bounding box center [856, 646] width 210 height 76
click at [125, 277] on label at bounding box center [131, 299] width 144 height 83
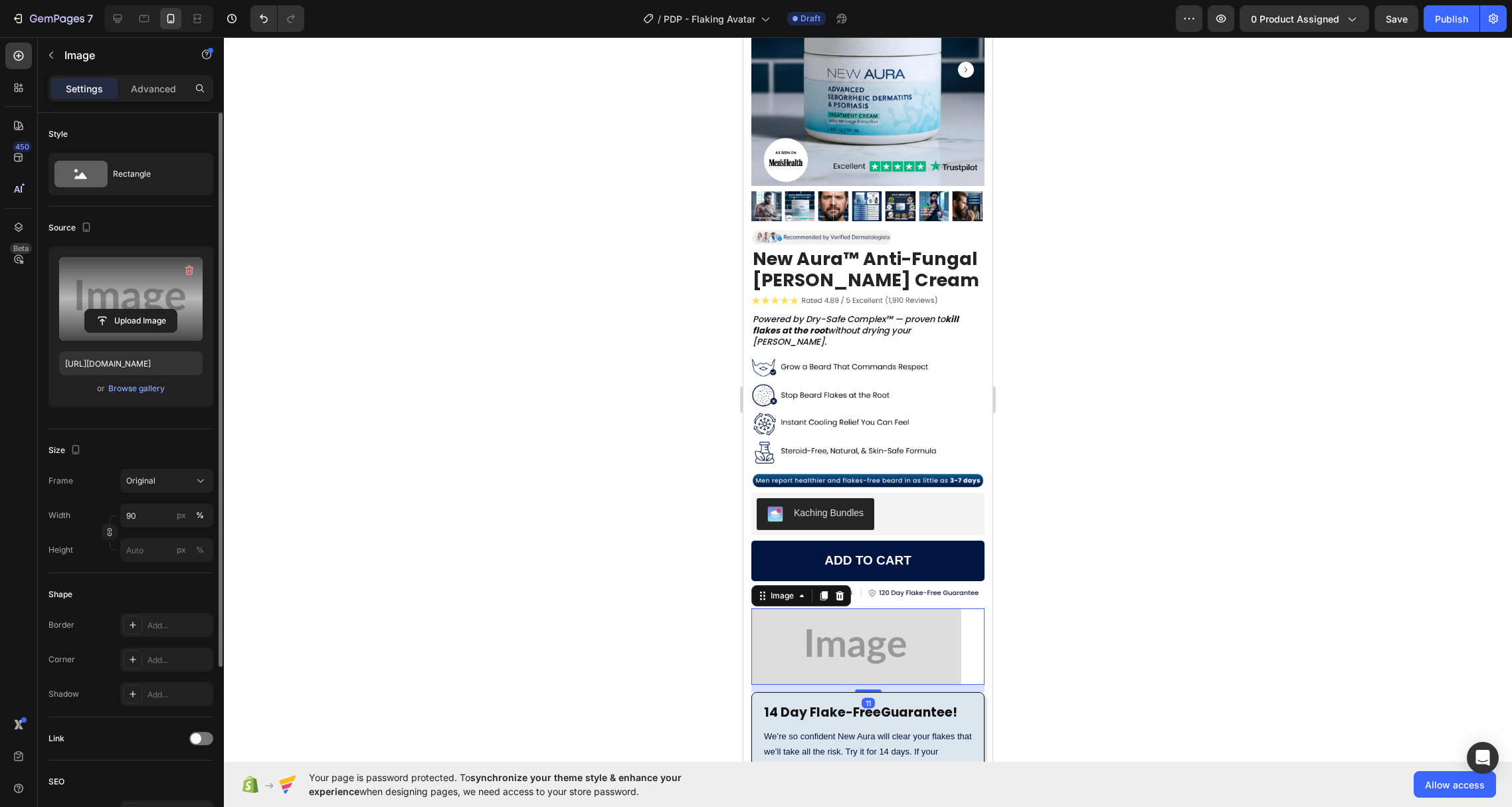
click at [125, 310] on input "file" at bounding box center [131, 320] width 92 height 22
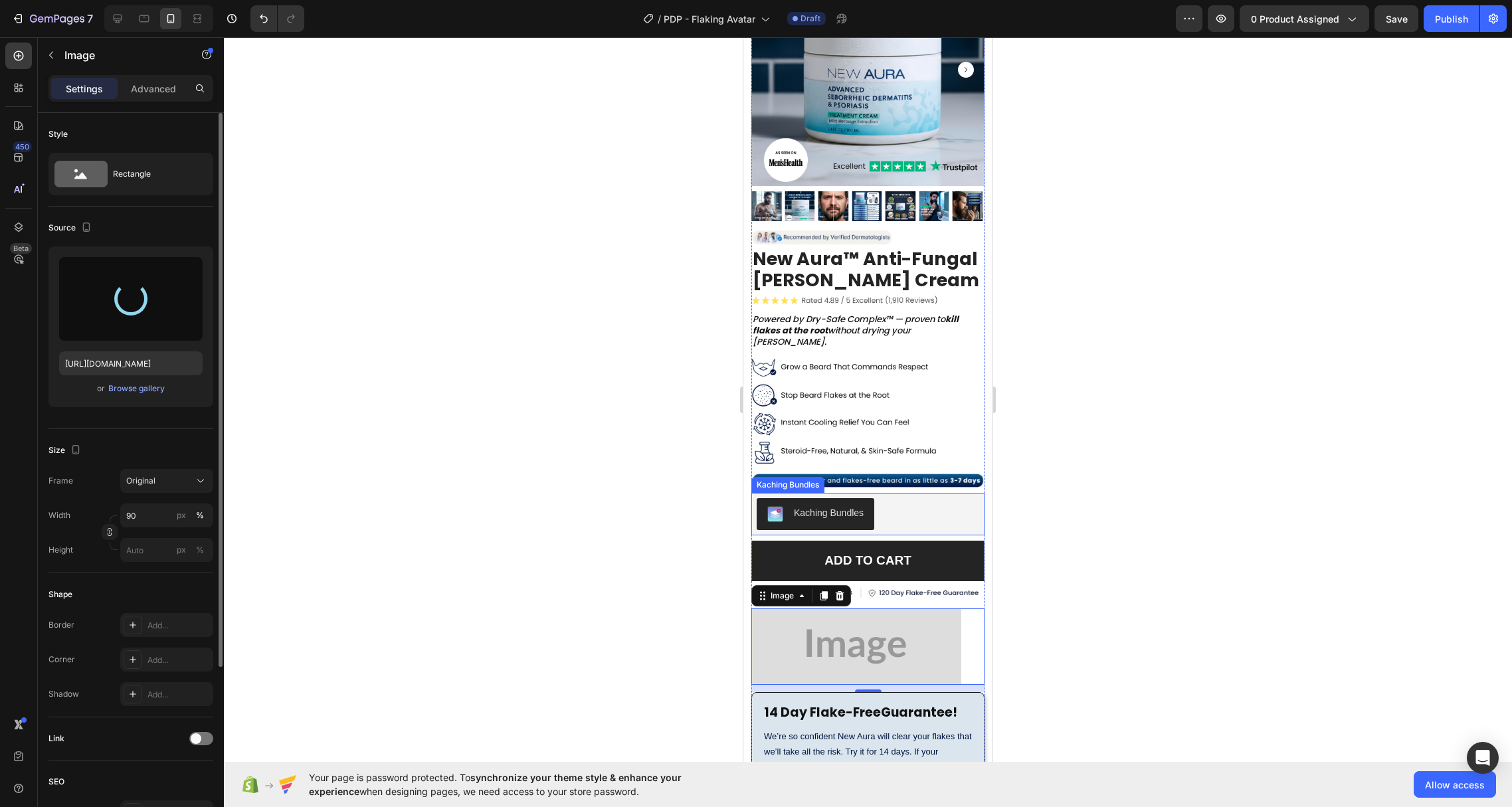
type input "[URL][DOMAIN_NAME]"
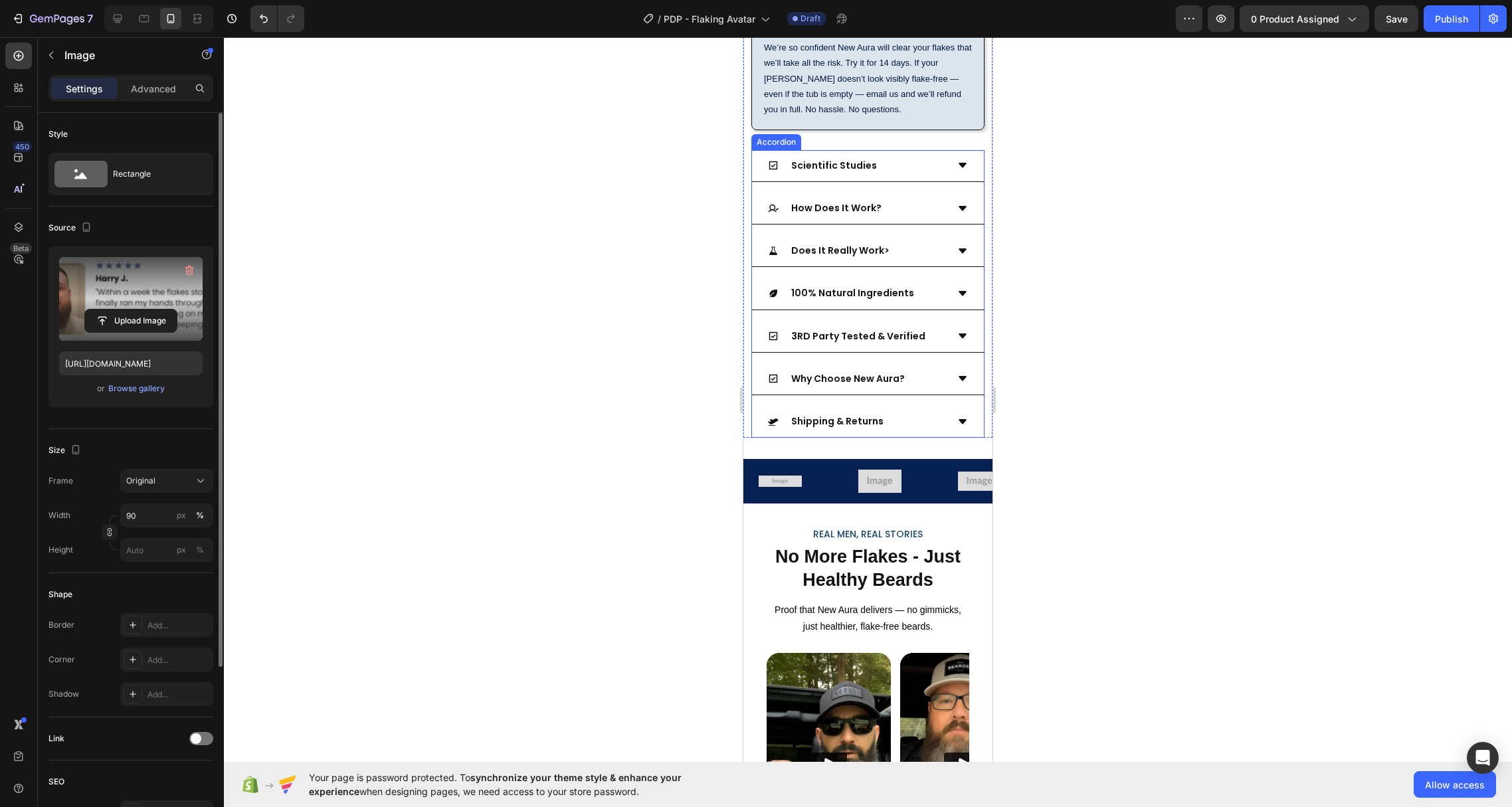
scroll to position [819, 0]
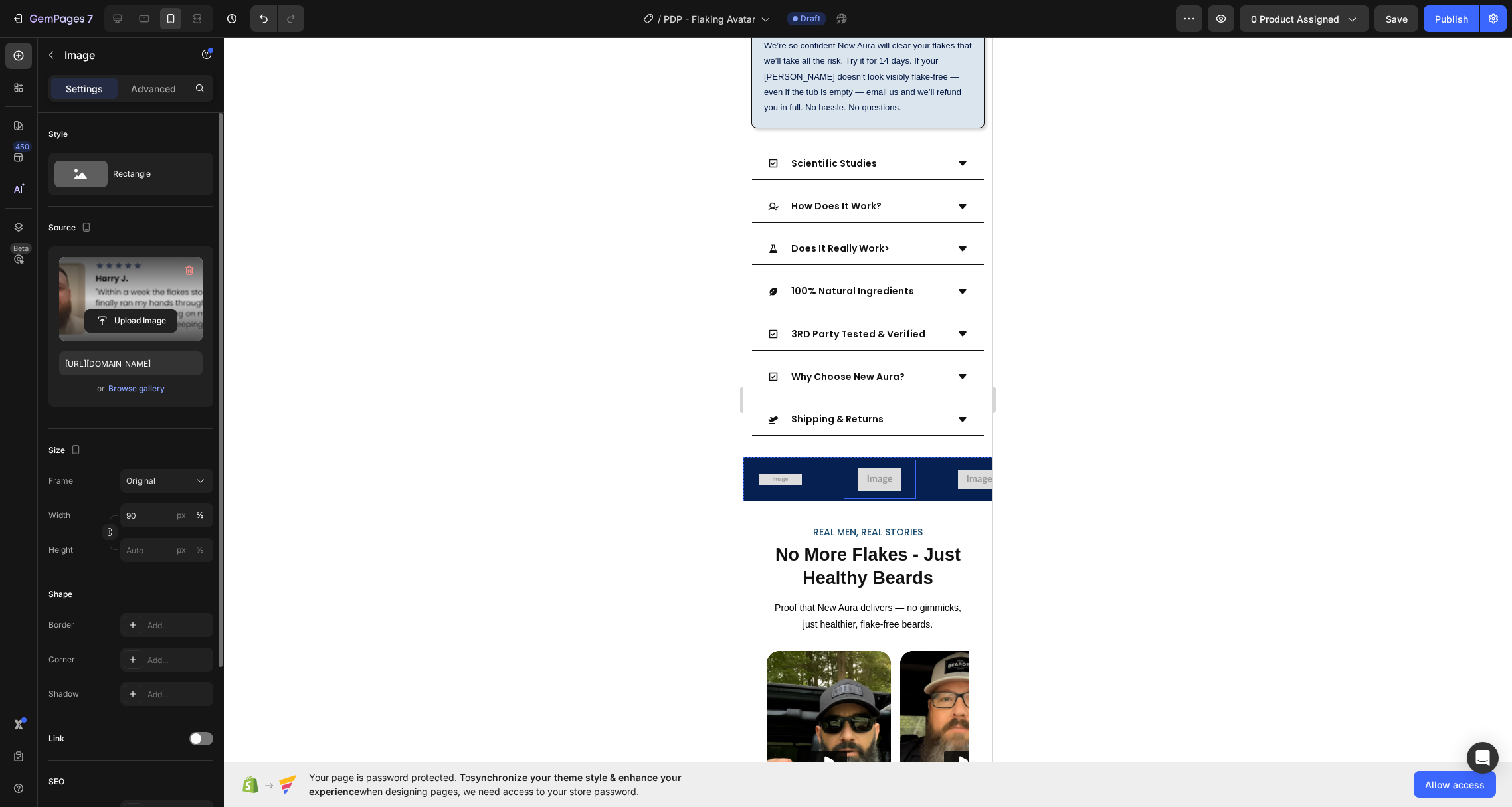
click at [866, 467] on img at bounding box center [880, 479] width 43 height 23
click at [120, 274] on label at bounding box center [131, 299] width 144 height 83
click at [120, 310] on input "file" at bounding box center [131, 320] width 92 height 22
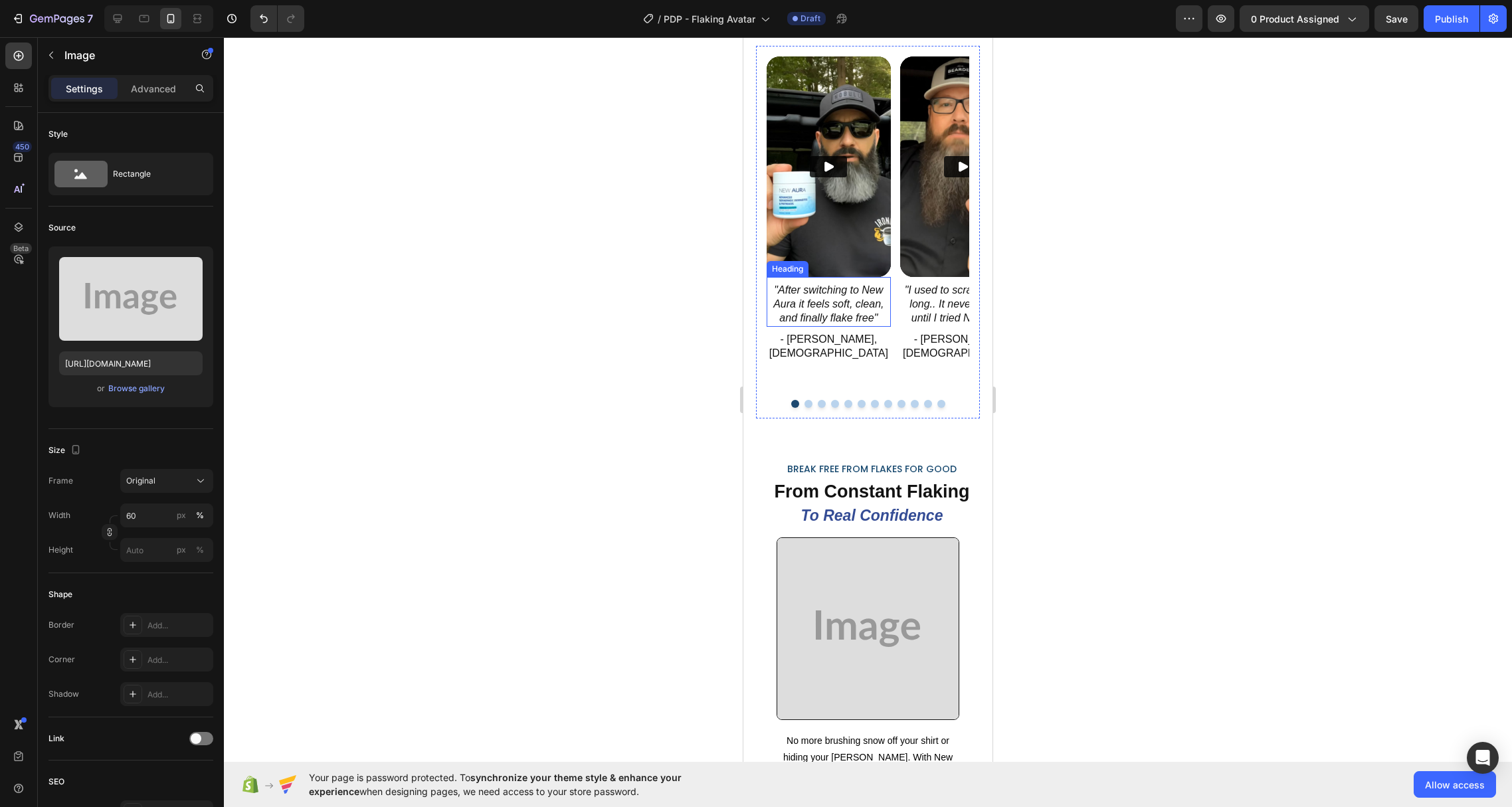
scroll to position [1409, 0]
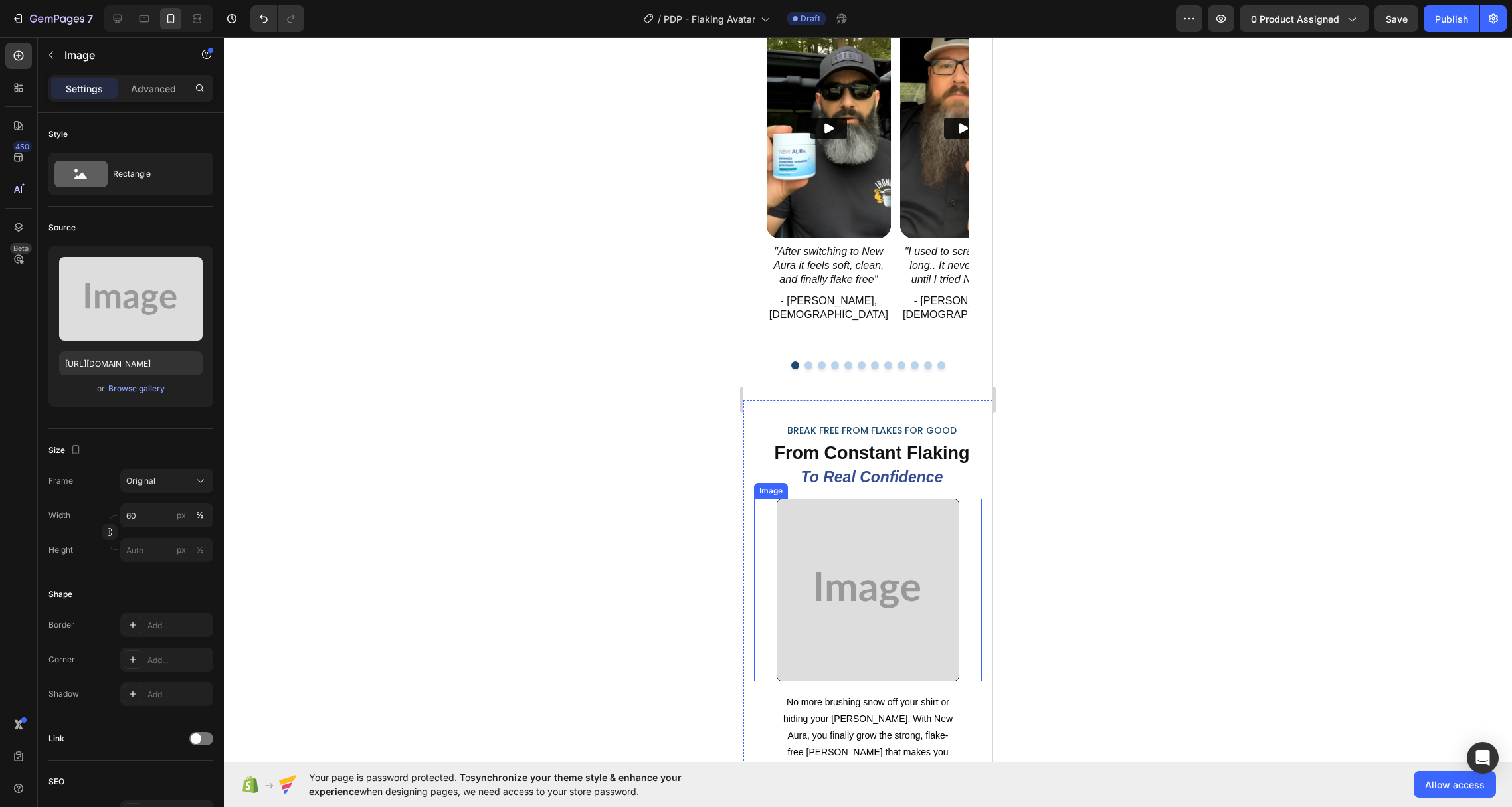
click at [848, 530] on img at bounding box center [868, 590] width 182 height 182
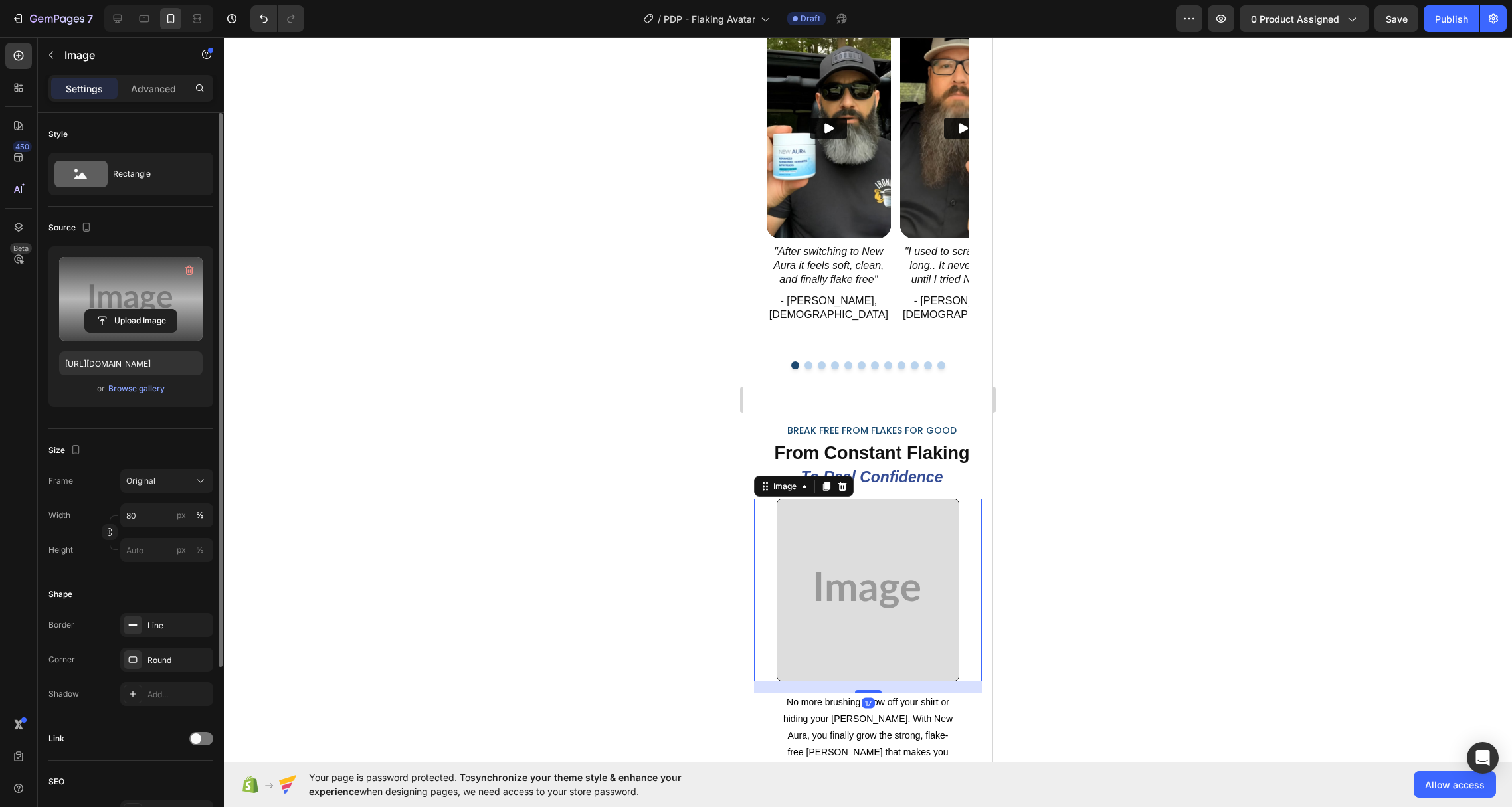
click at [127, 272] on label at bounding box center [131, 299] width 144 height 83
click at [127, 310] on input "file" at bounding box center [131, 320] width 92 height 22
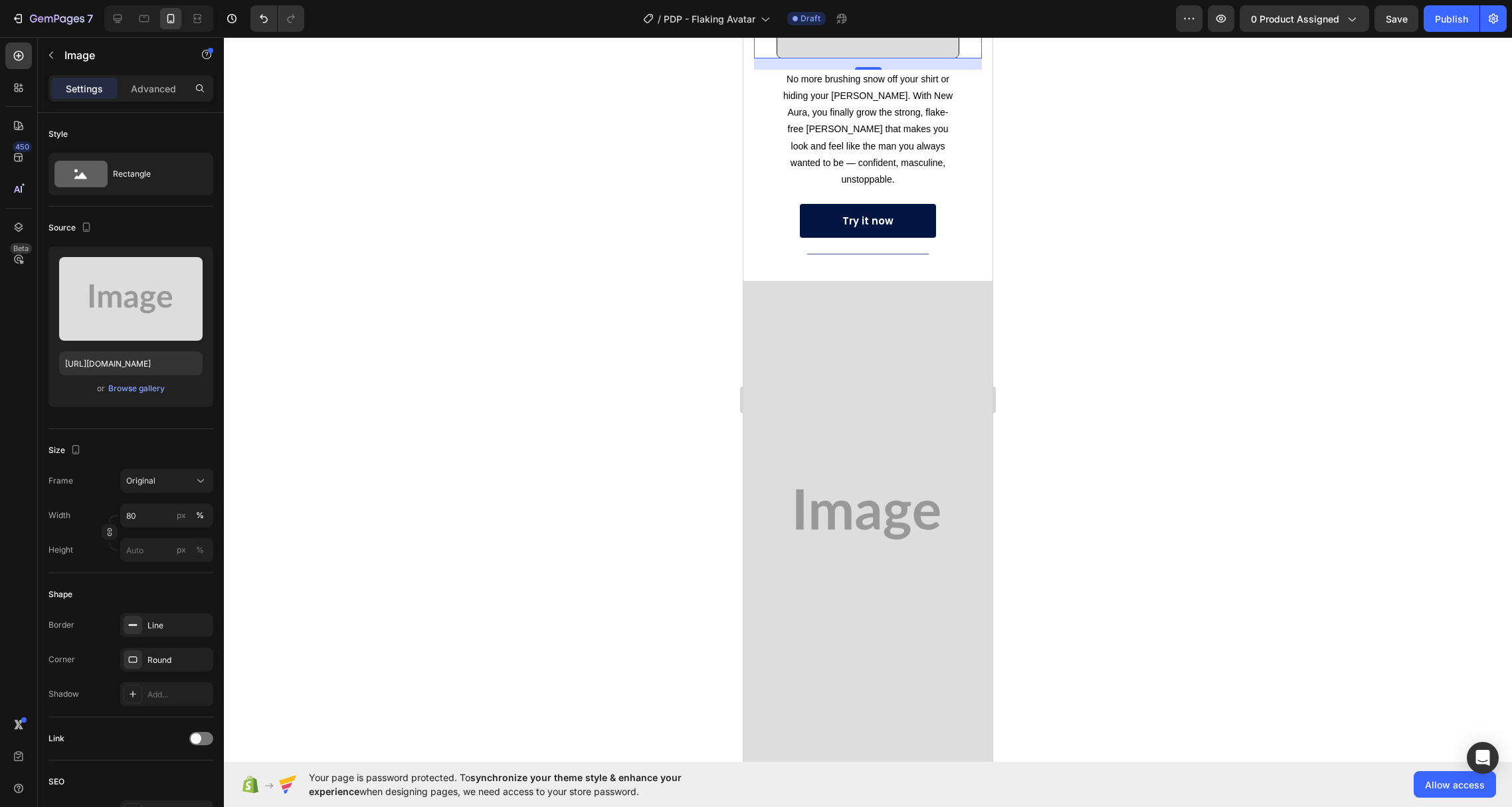
scroll to position [2040, 0]
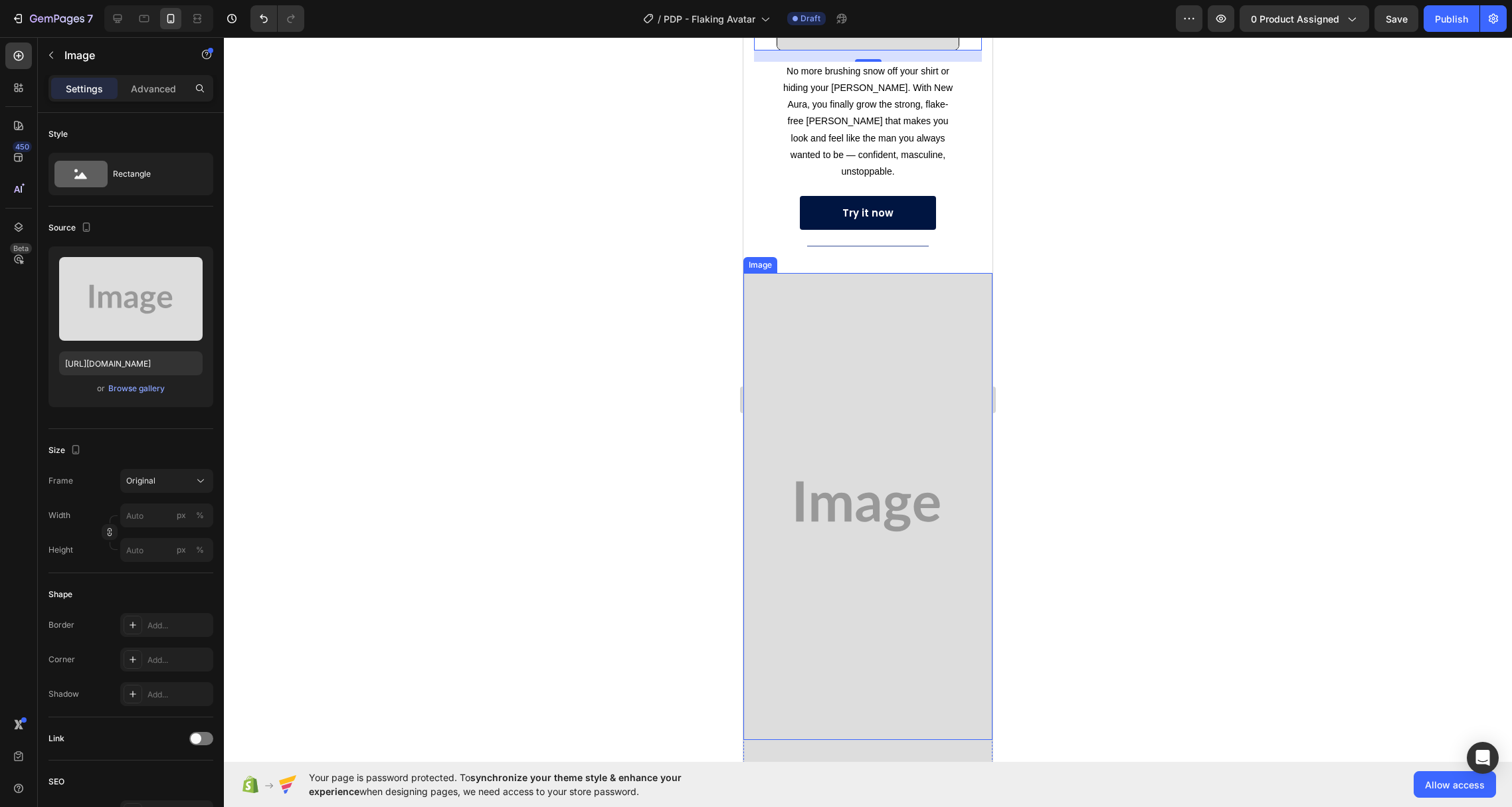
click at [936, 296] on img at bounding box center [868, 506] width 249 height 466
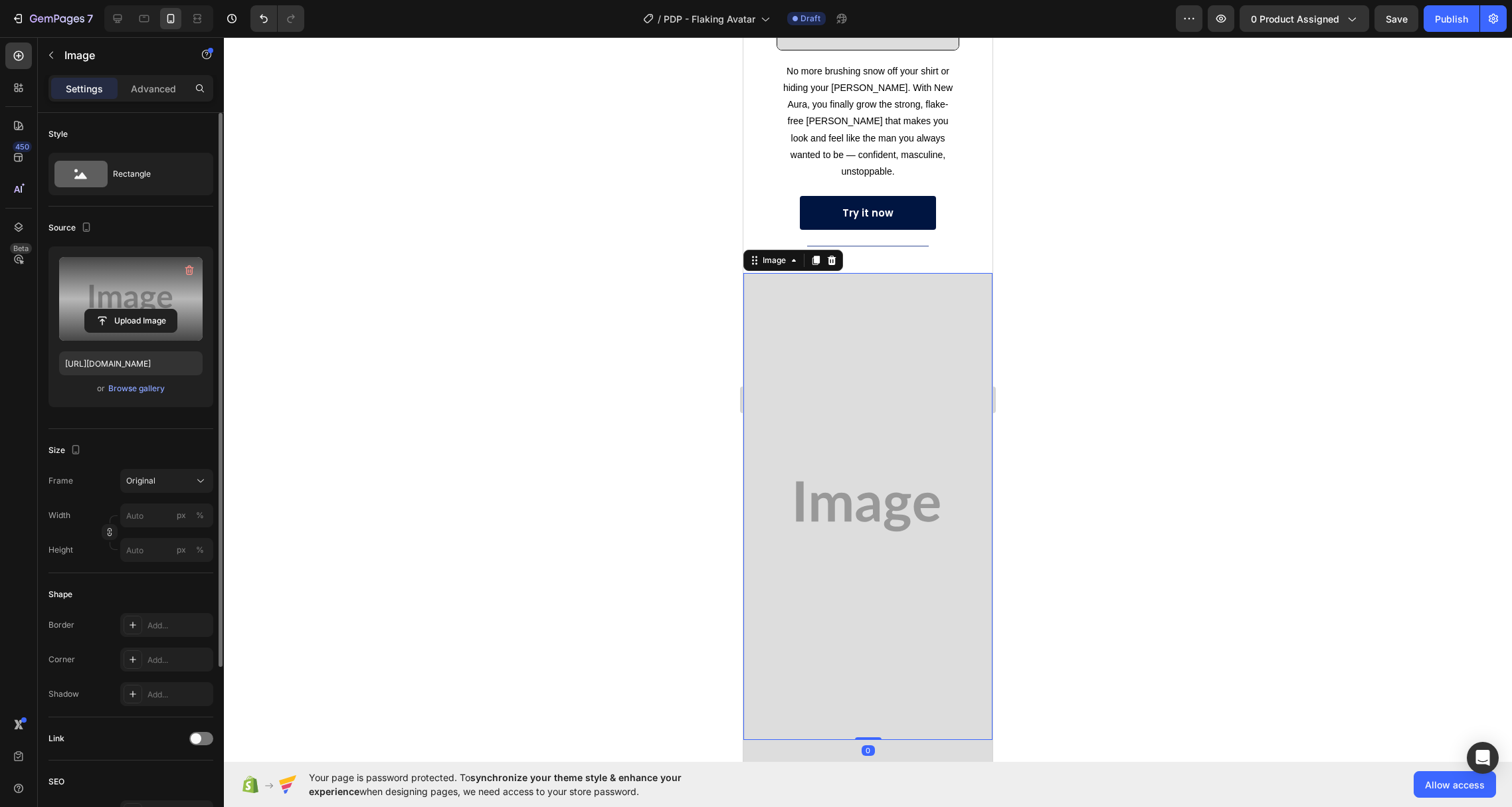
click at [107, 280] on label at bounding box center [131, 299] width 144 height 83
click at [107, 310] on input "file" at bounding box center [131, 320] width 92 height 22
type input "[URL][DOMAIN_NAME]"
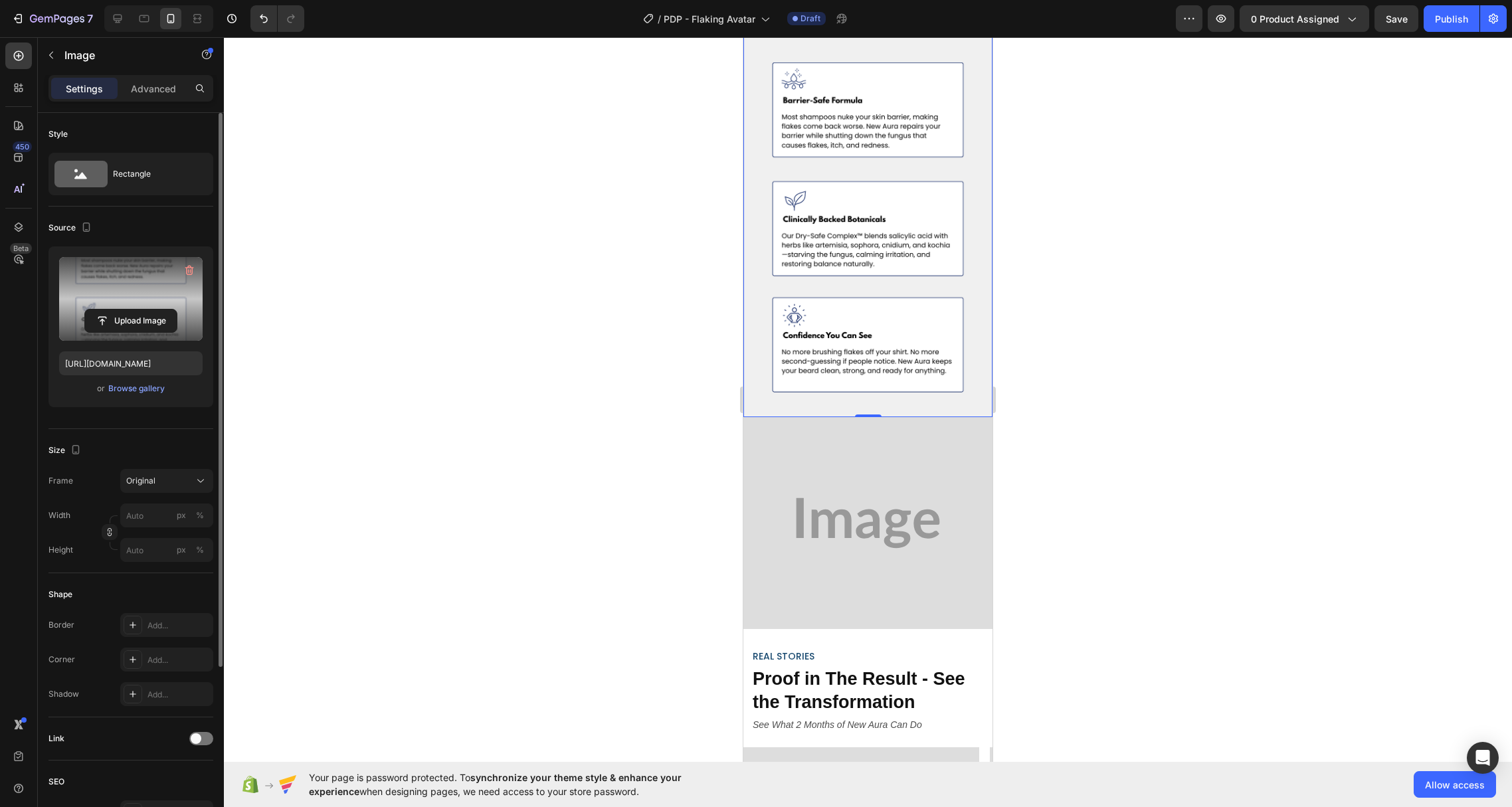
scroll to position [2338, 0]
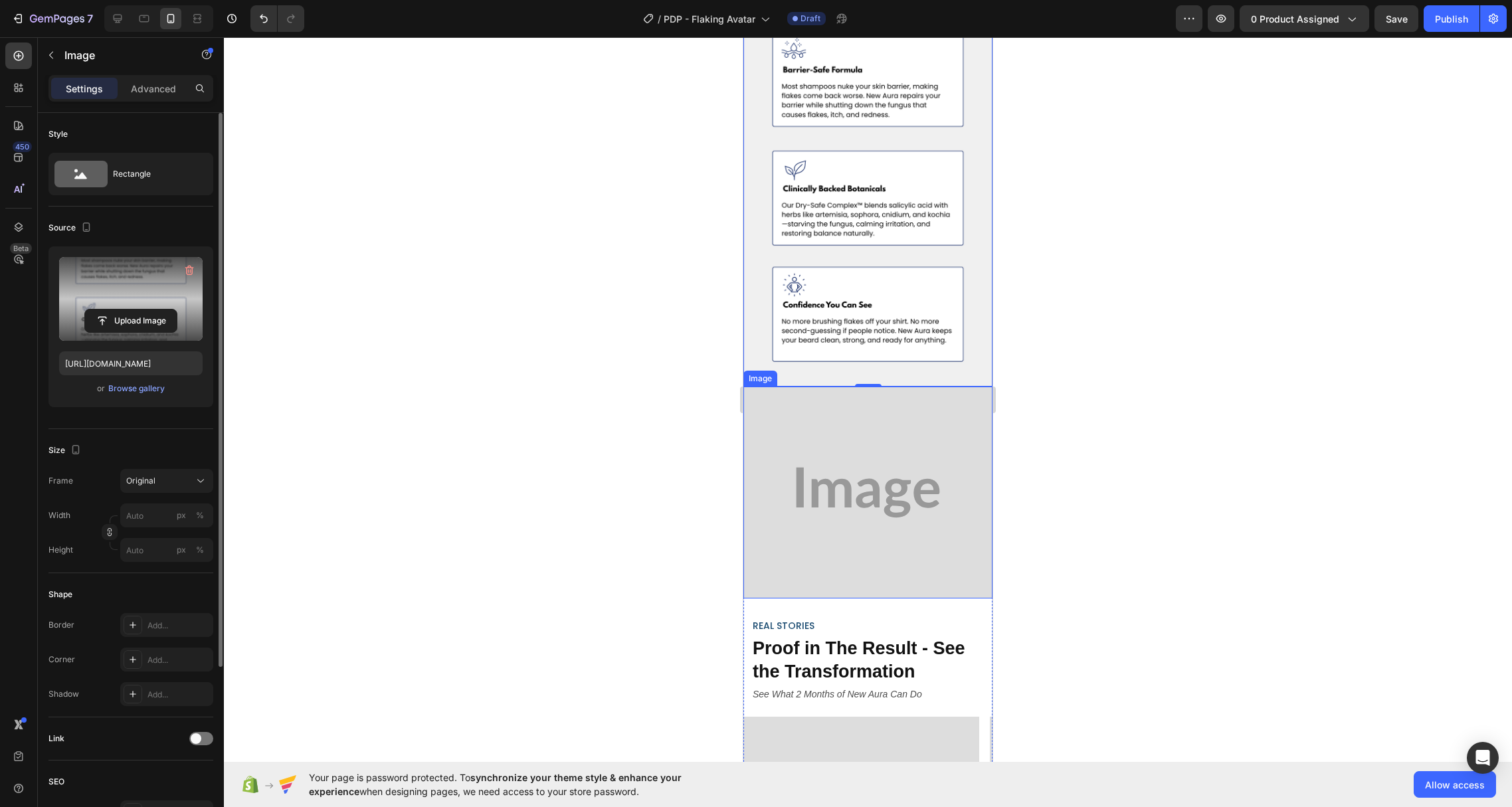
click at [807, 467] on img at bounding box center [868, 492] width 249 height 212
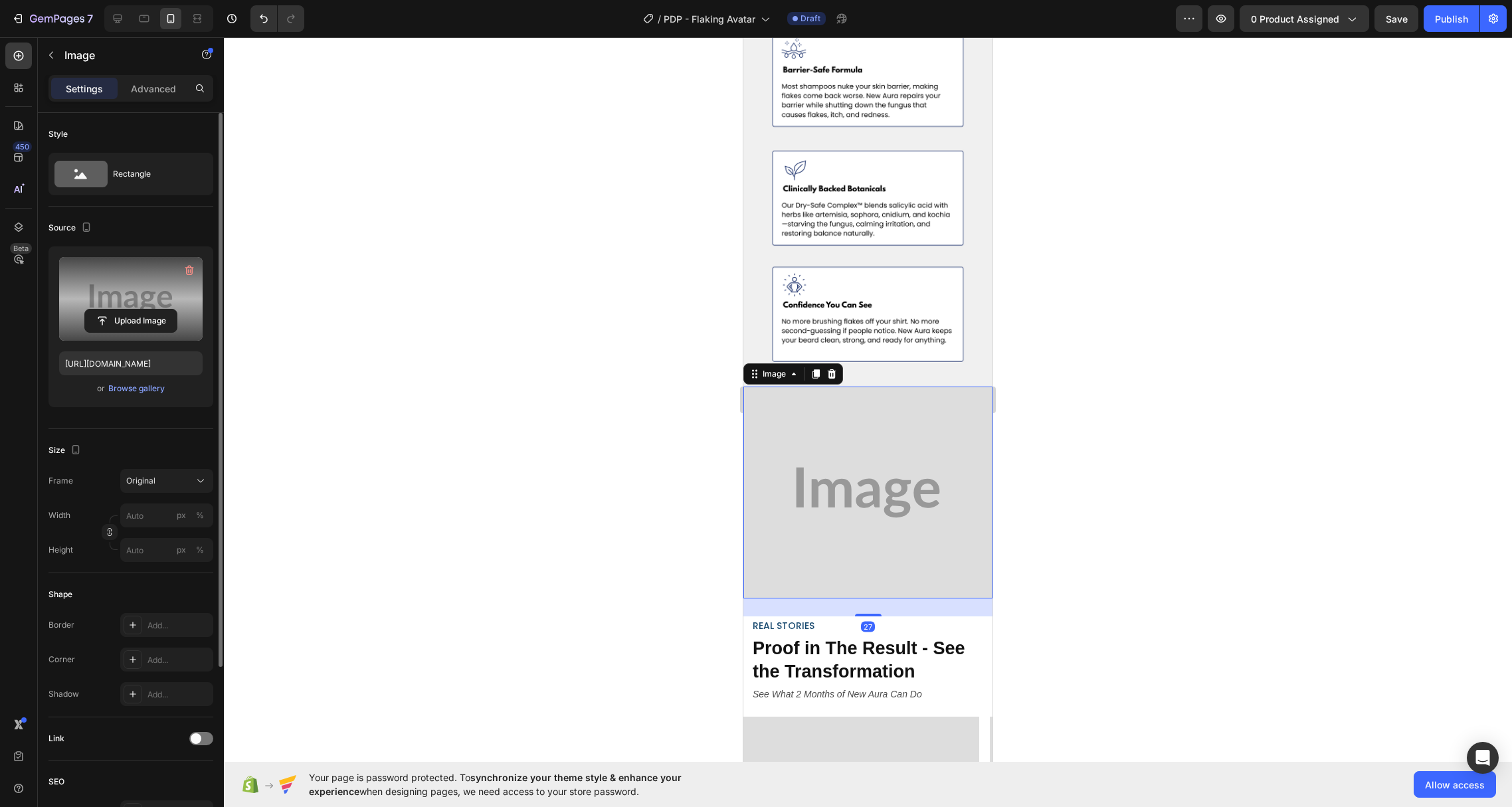
click at [112, 270] on label at bounding box center [131, 299] width 144 height 83
click at [112, 310] on input "file" at bounding box center [131, 320] width 92 height 22
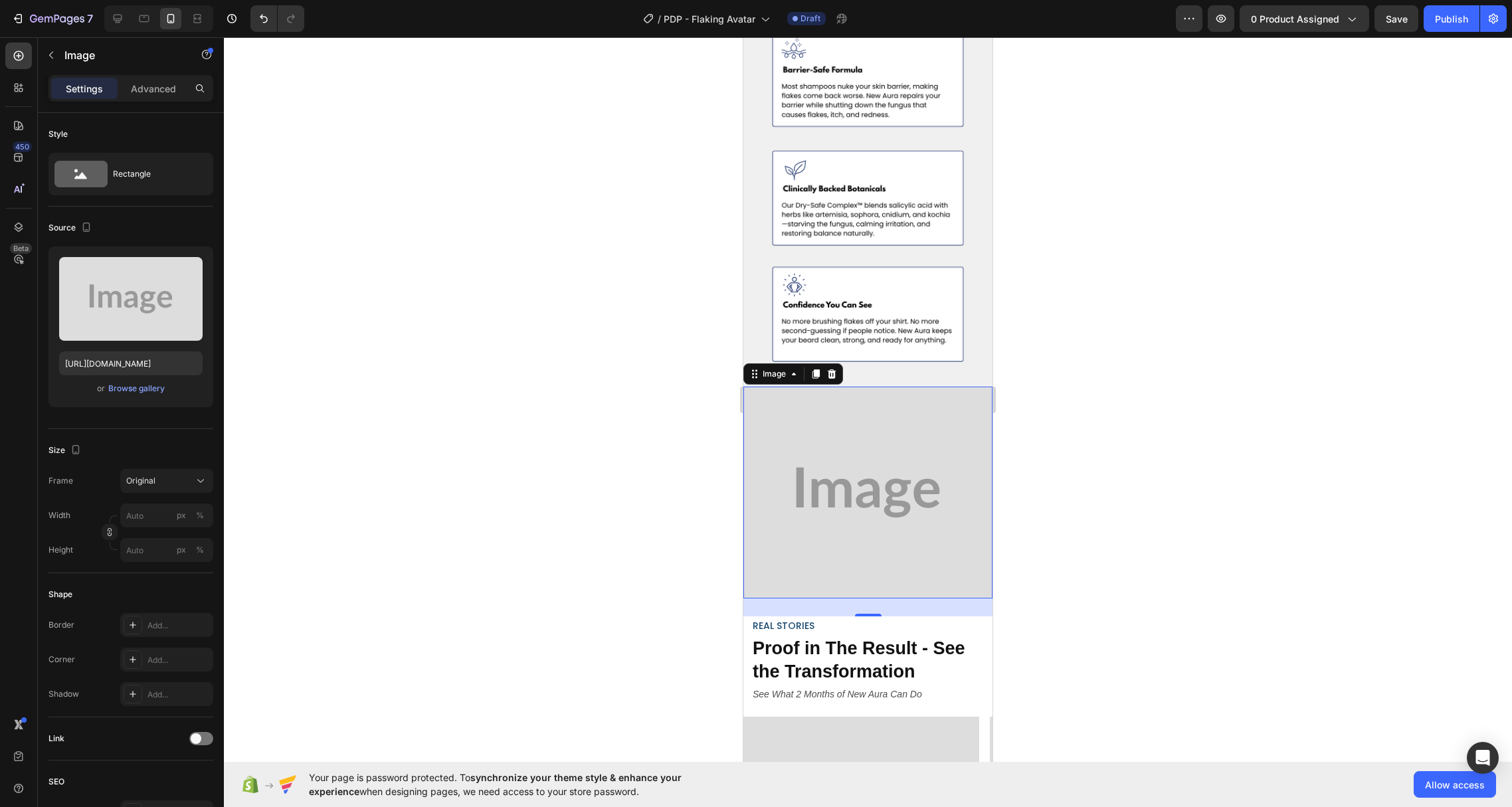
scroll to position [2449, 0]
